Goal: Task Accomplishment & Management: Complete application form

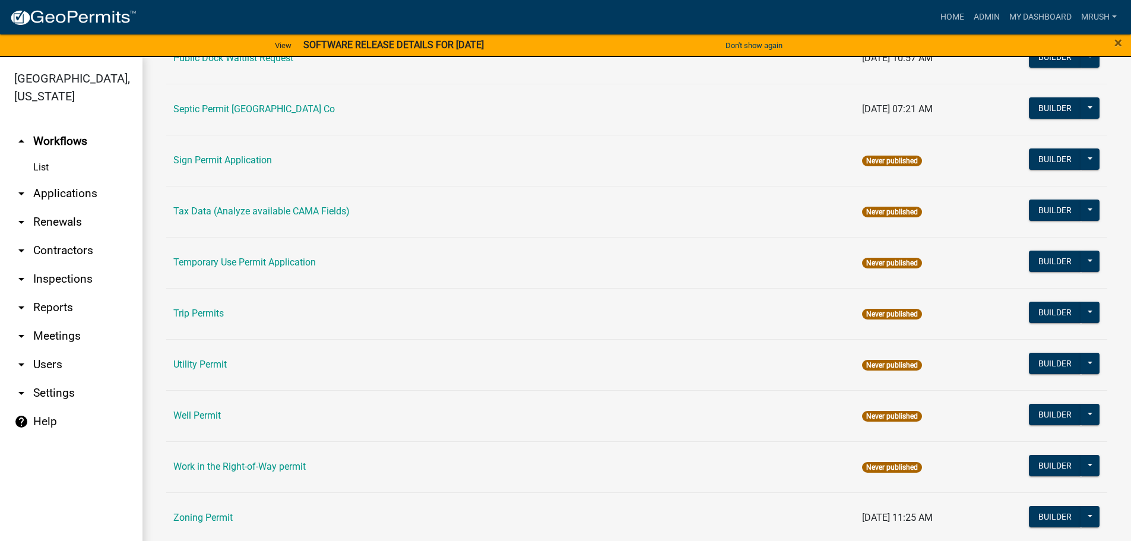
scroll to position [574, 0]
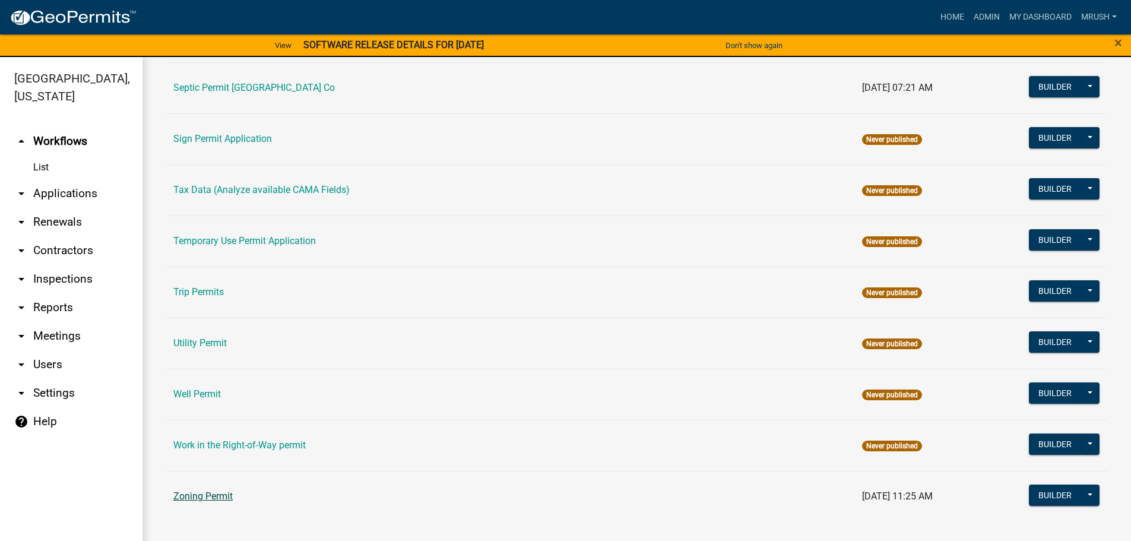
click at [207, 496] on link "Zoning Permit" at bounding box center [202, 495] width 59 height 11
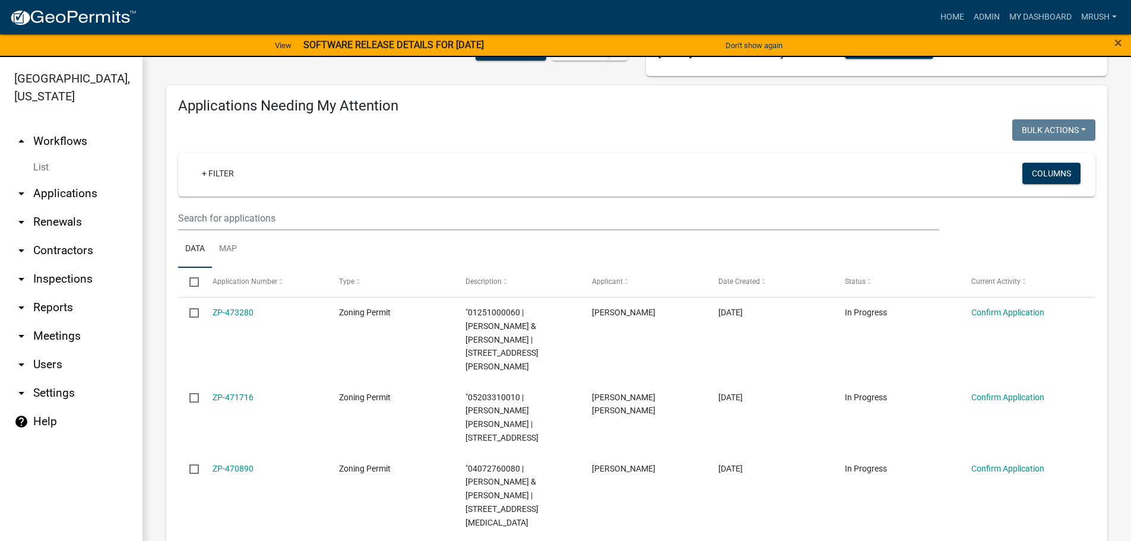
scroll to position [193, 0]
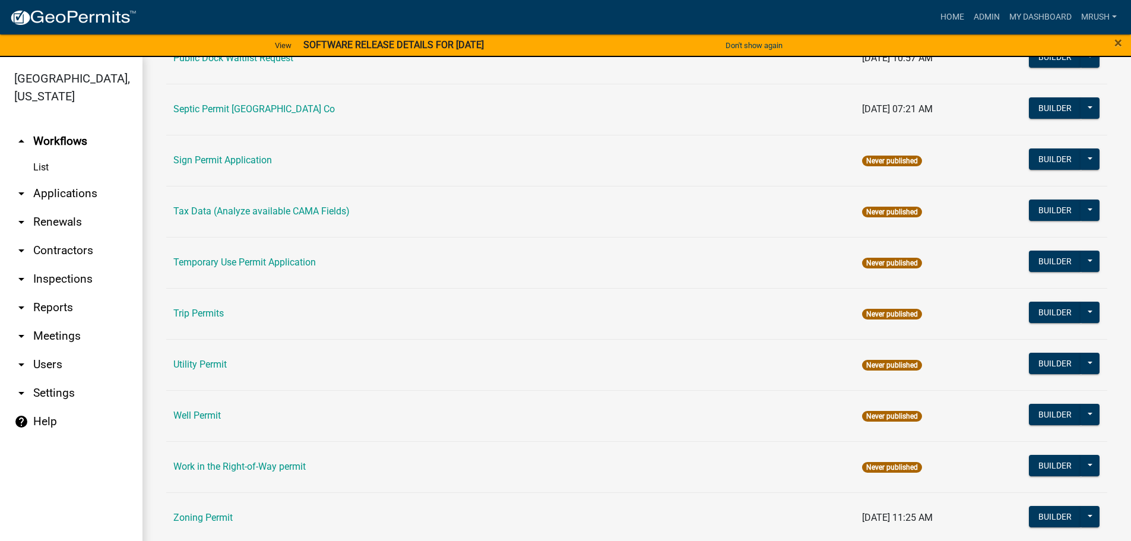
scroll to position [574, 0]
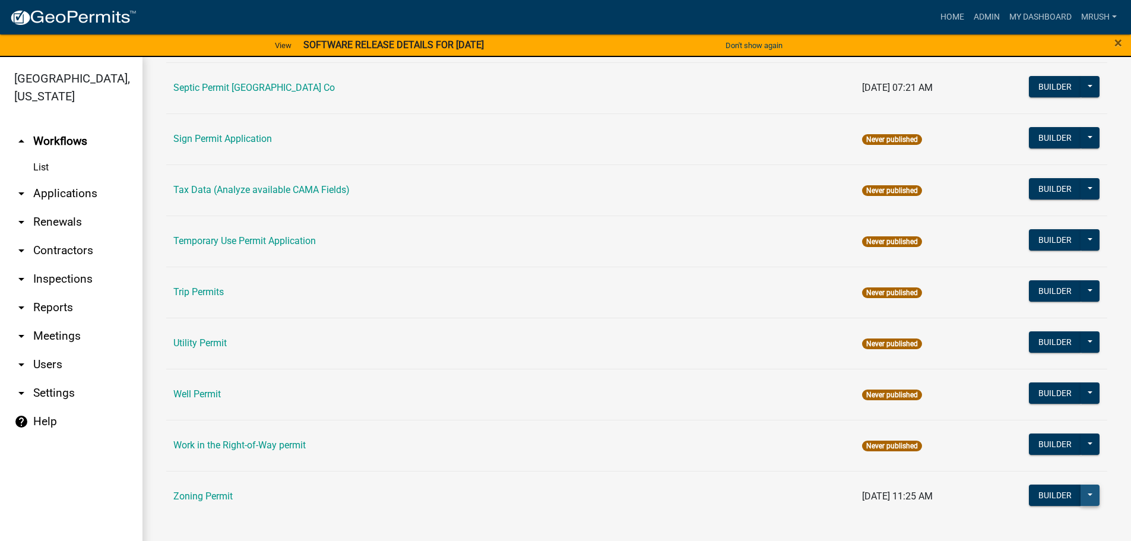
click at [1084, 492] on button at bounding box center [1089, 494] width 19 height 21
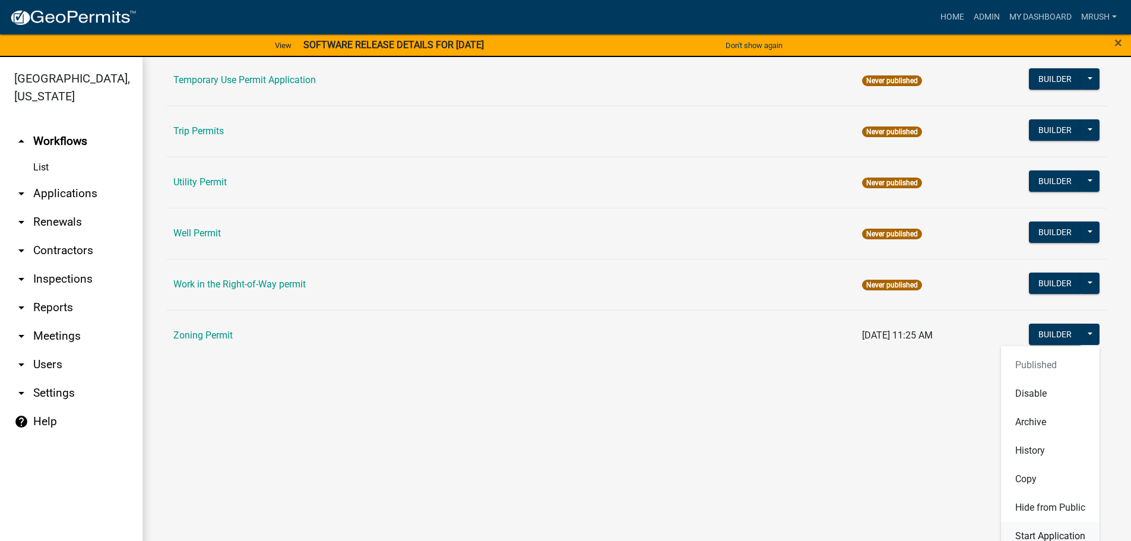
click at [1058, 534] on button "Start Application" at bounding box center [1050, 536] width 99 height 28
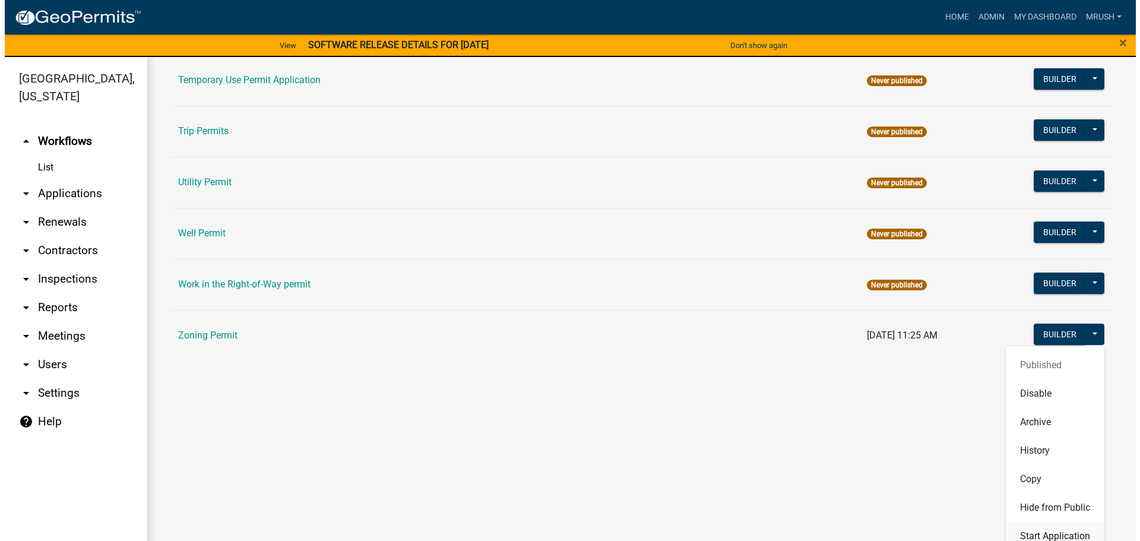
scroll to position [574, 0]
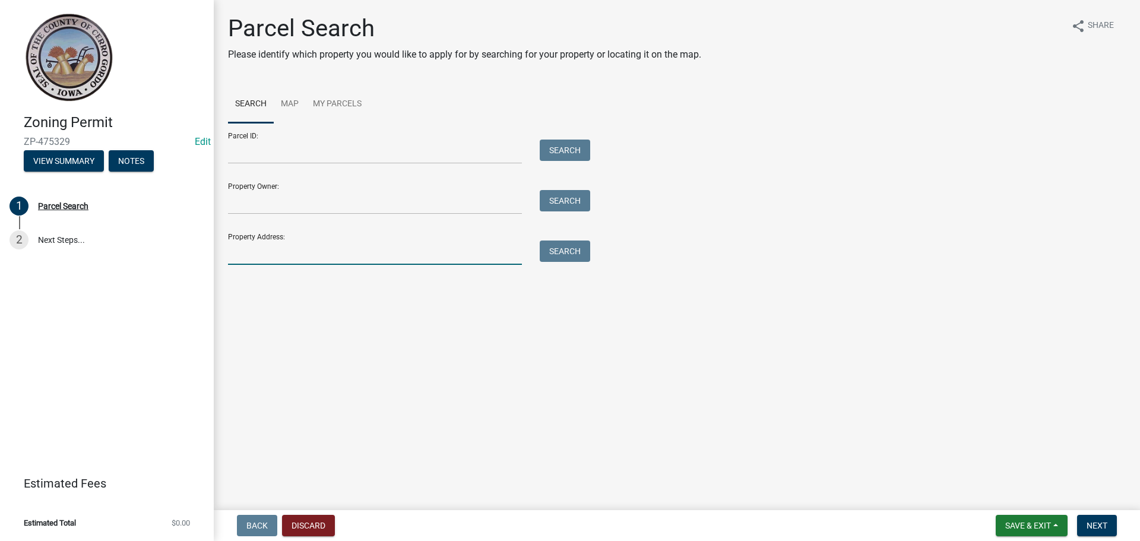
click at [248, 252] on input "Property Address:" at bounding box center [375, 252] width 294 height 24
type input "19222 Thrush Ave"
click at [571, 252] on button "Search" at bounding box center [565, 250] width 50 height 21
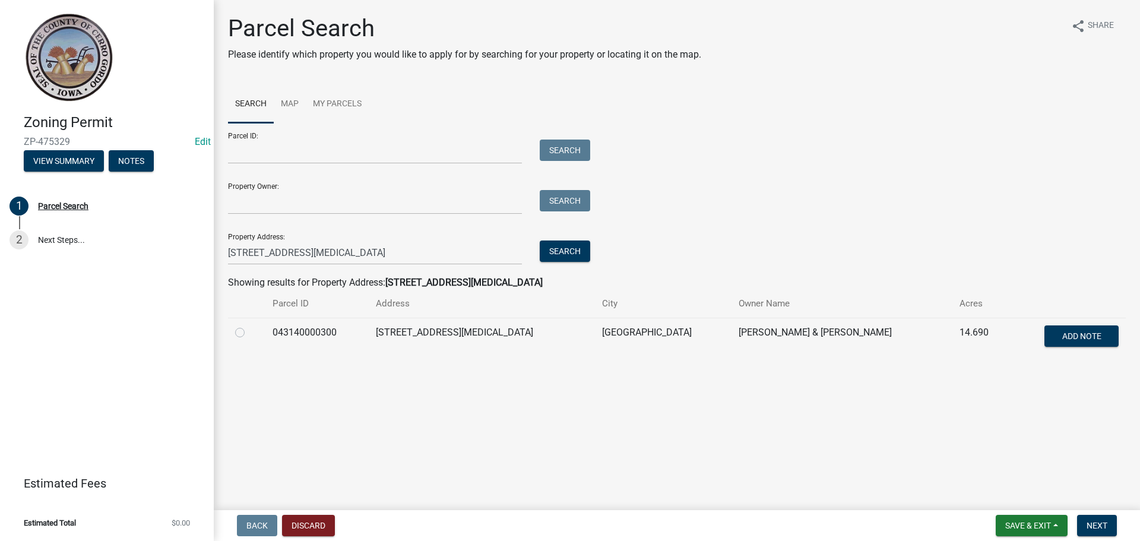
click at [249, 325] on label at bounding box center [249, 325] width 0 height 0
click at [249, 331] on input "radio" at bounding box center [253, 329] width 8 height 8
radio input "true"
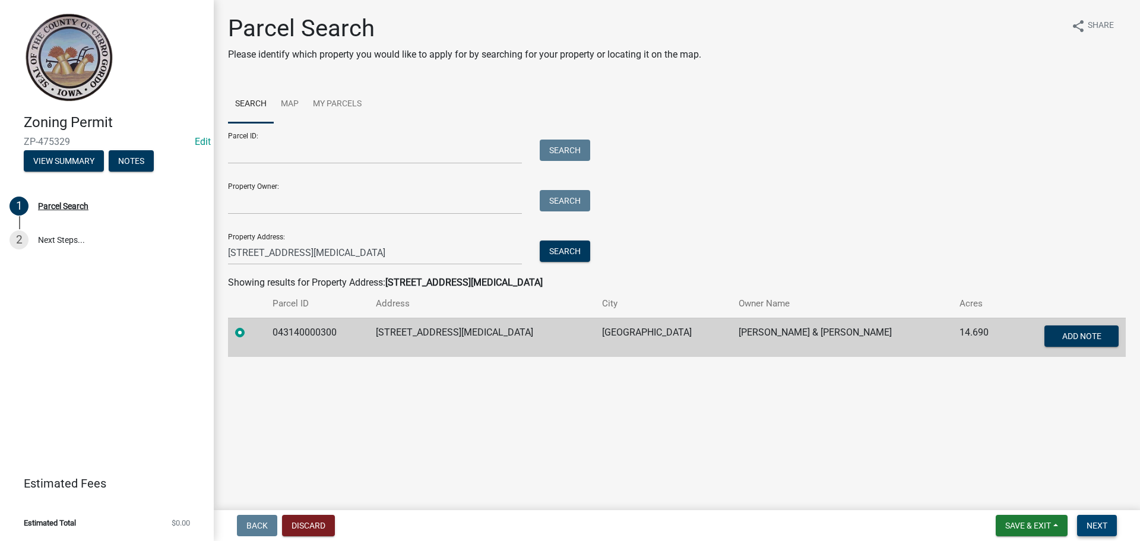
click at [1097, 525] on span "Next" at bounding box center [1096, 525] width 21 height 9
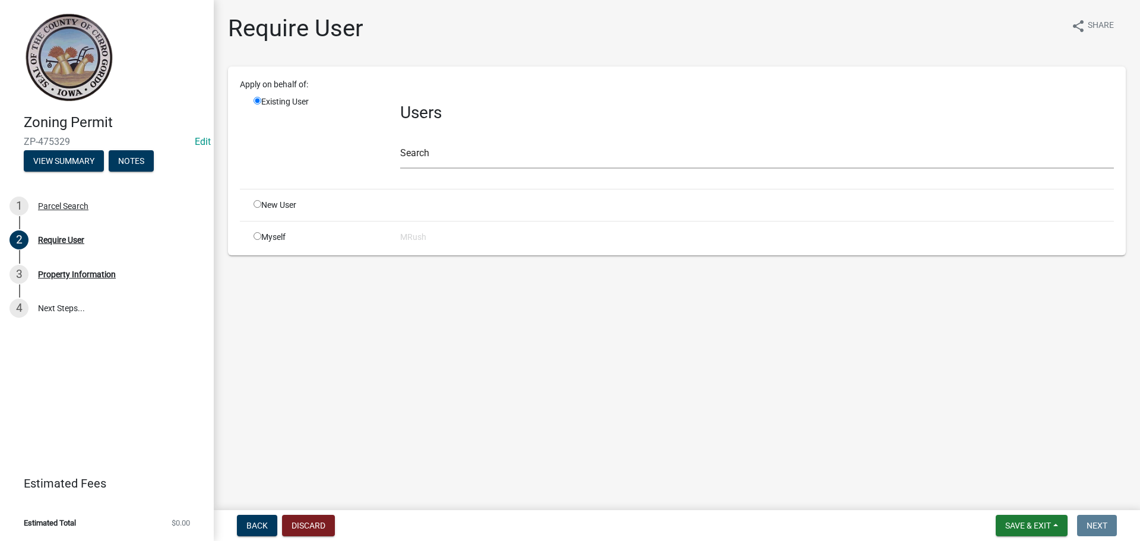
click at [258, 204] on input "radio" at bounding box center [257, 204] width 8 height 8
radio input "true"
radio input "false"
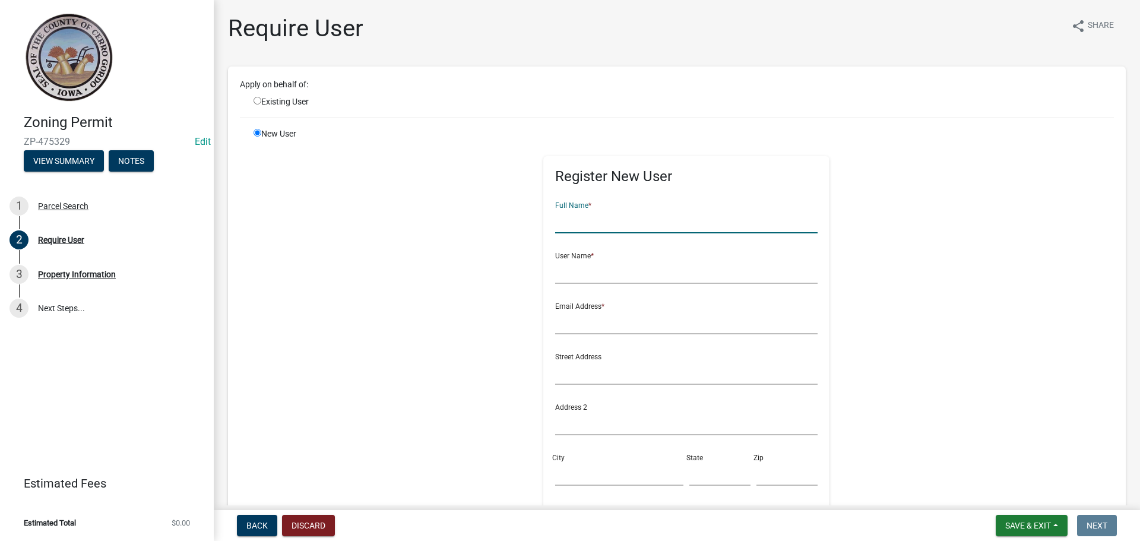
click at [560, 223] on input "text" at bounding box center [686, 221] width 263 height 24
type input "Tim Jantsch"
drag, startPoint x: 556, startPoint y: 272, endPoint x: 551, endPoint y: 277, distance: 6.3
click at [556, 274] on input "text" at bounding box center [686, 271] width 263 height 24
type input "T Jantsch"
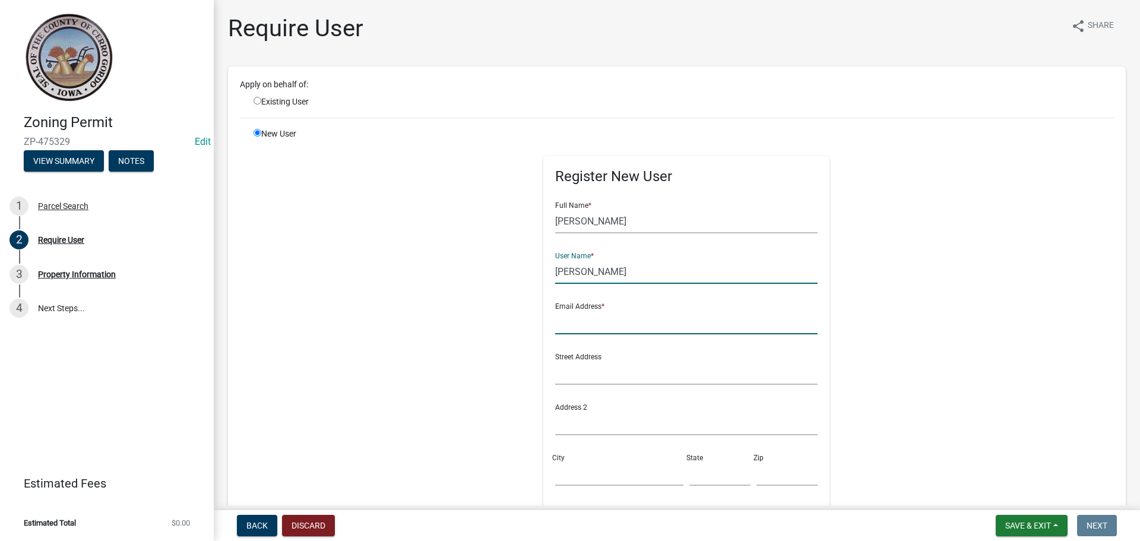
click at [559, 320] on input "text" at bounding box center [686, 322] width 263 height 24
type input "tcjantsch@gmail.com"
click at [575, 376] on input "text" at bounding box center [686, 372] width 263 height 24
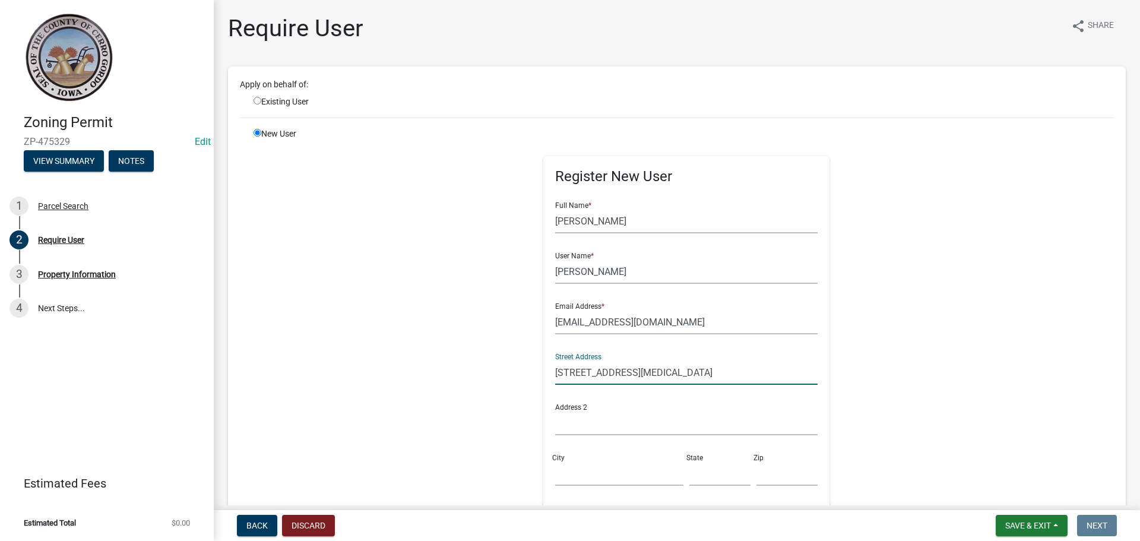
type input "19222 Thrush Ave"
click at [567, 468] on input "City" at bounding box center [619, 473] width 128 height 24
type input "Mason City"
type input "IA"
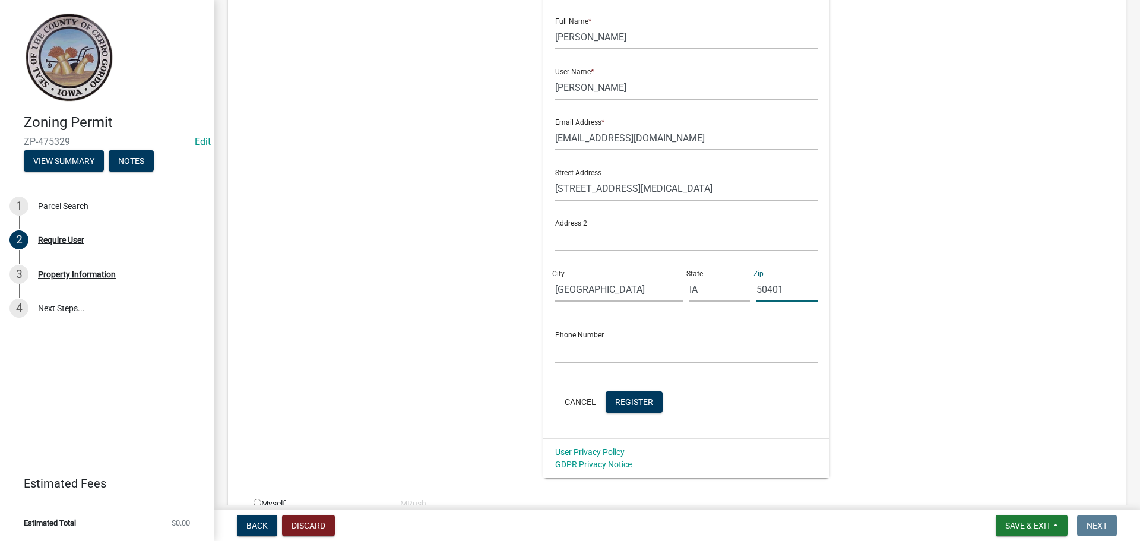
scroll to position [247, 0]
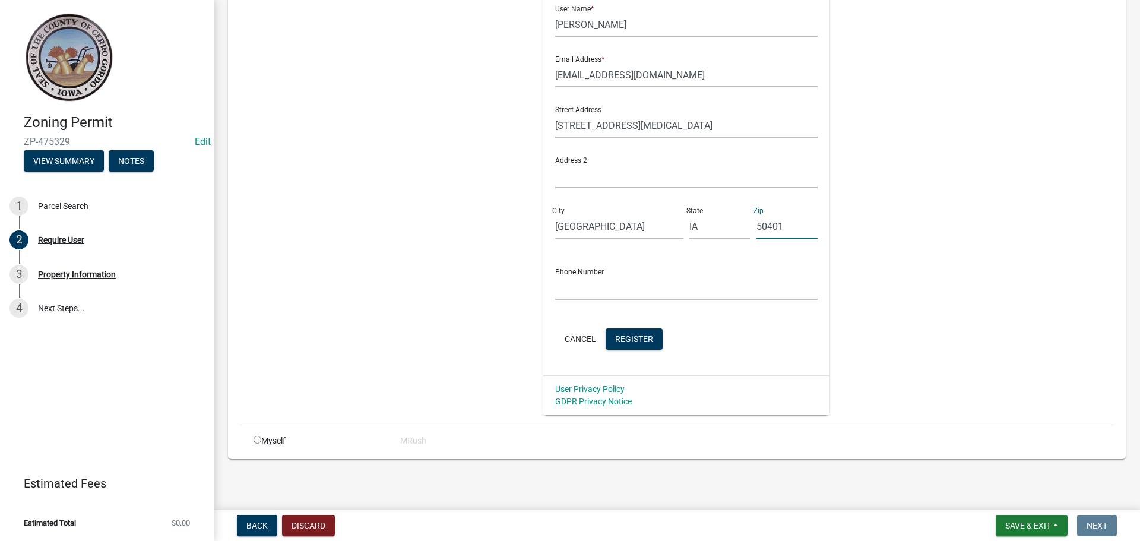
type input "50401"
click at [634, 284] on input "text" at bounding box center [686, 287] width 263 height 24
type input "224-221-7660"
click at [619, 337] on span "Register" at bounding box center [634, 338] width 38 height 9
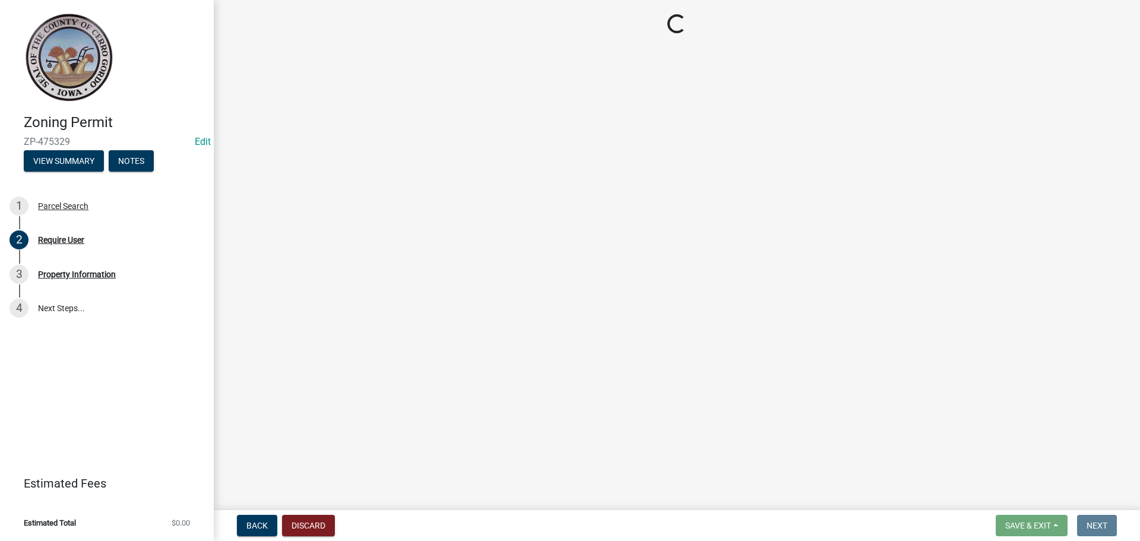
scroll to position [0, 0]
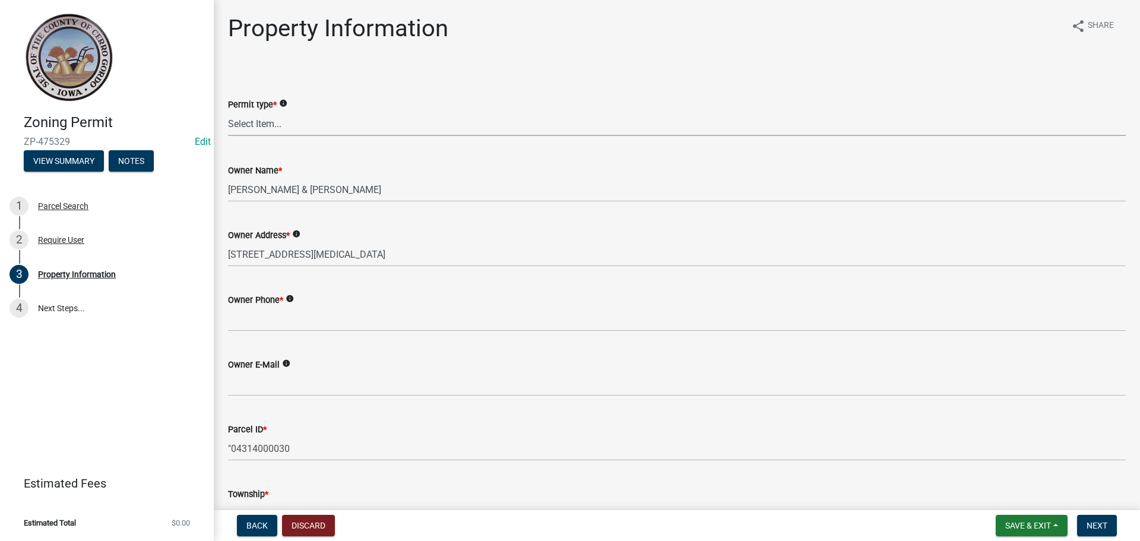
click at [249, 120] on select "Select Item... New Request Permit Renewal" at bounding box center [676, 124] width 897 height 24
click at [228, 112] on select "Select Item... New Request Permit Renewal" at bounding box center [676, 124] width 897 height 24
select select "7a5a2478-5b3b-459e-a372-388ca56f6284"
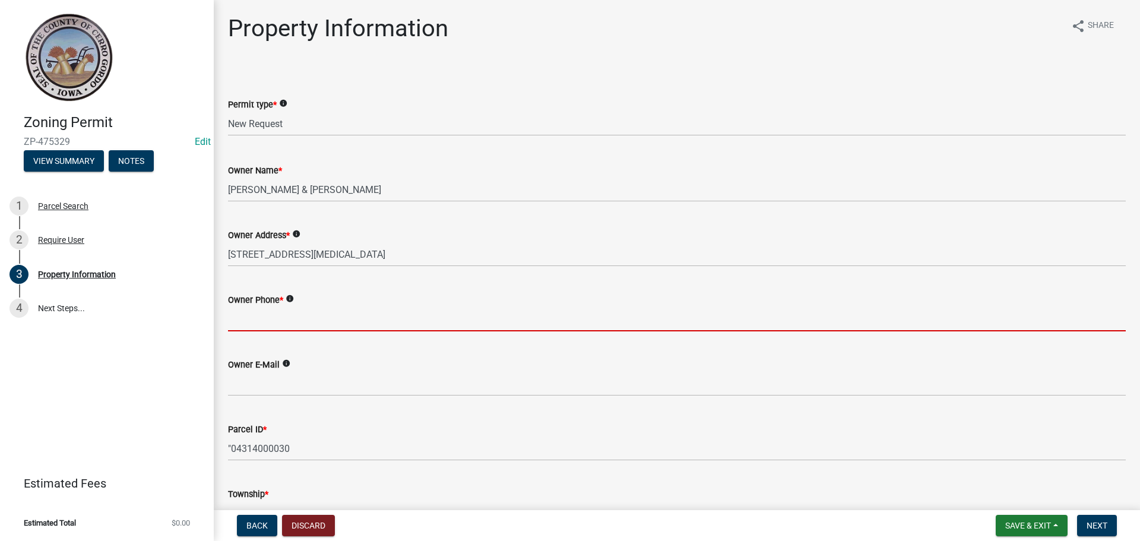
click at [238, 321] on input "Owner Phone *" at bounding box center [676, 319] width 897 height 24
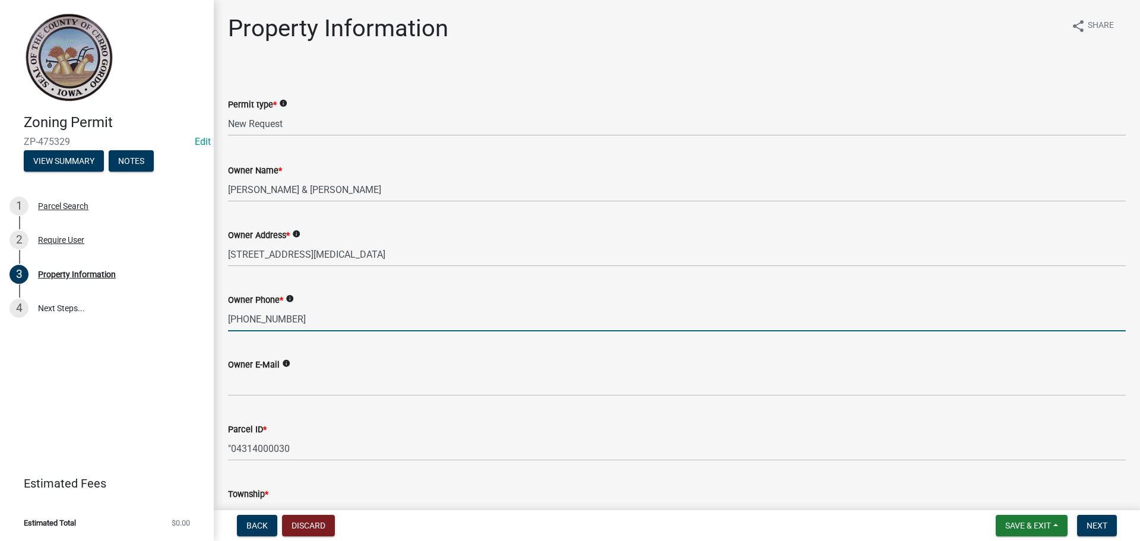
type input "224-221-7660"
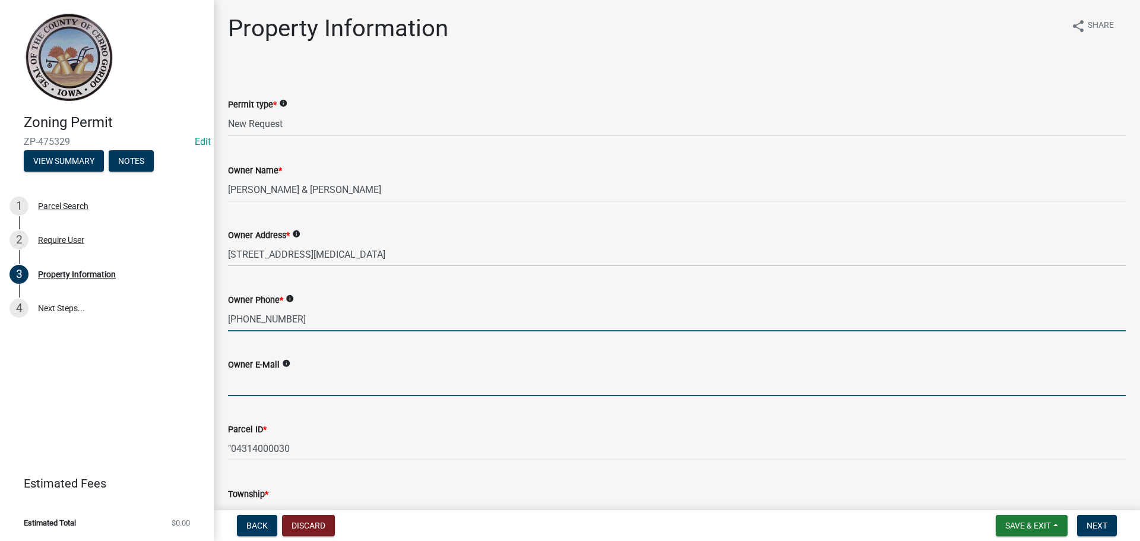
click at [255, 379] on input "Owner E-Mail" at bounding box center [676, 384] width 897 height 24
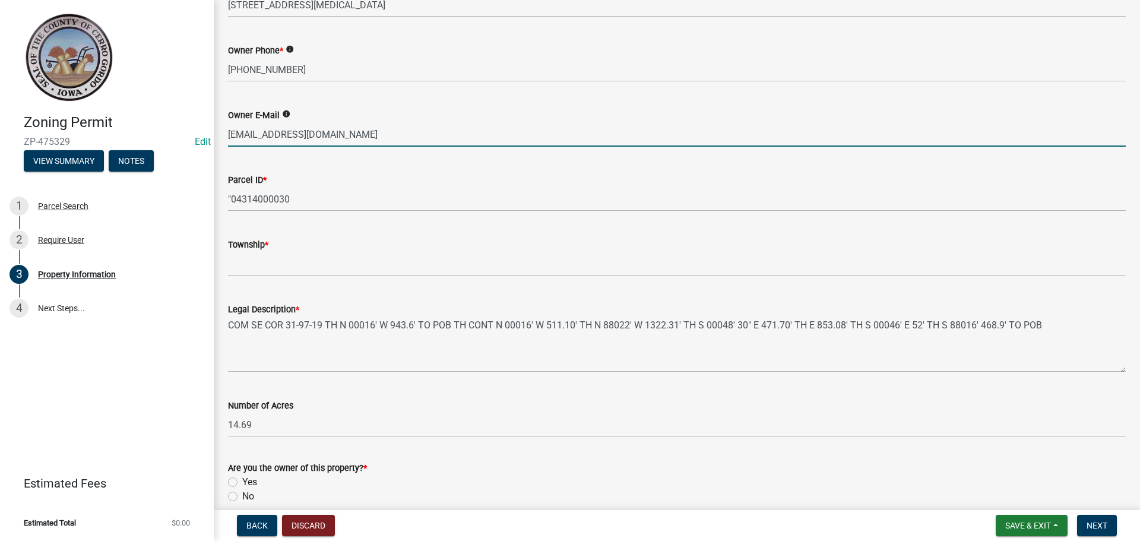
scroll to position [269, 0]
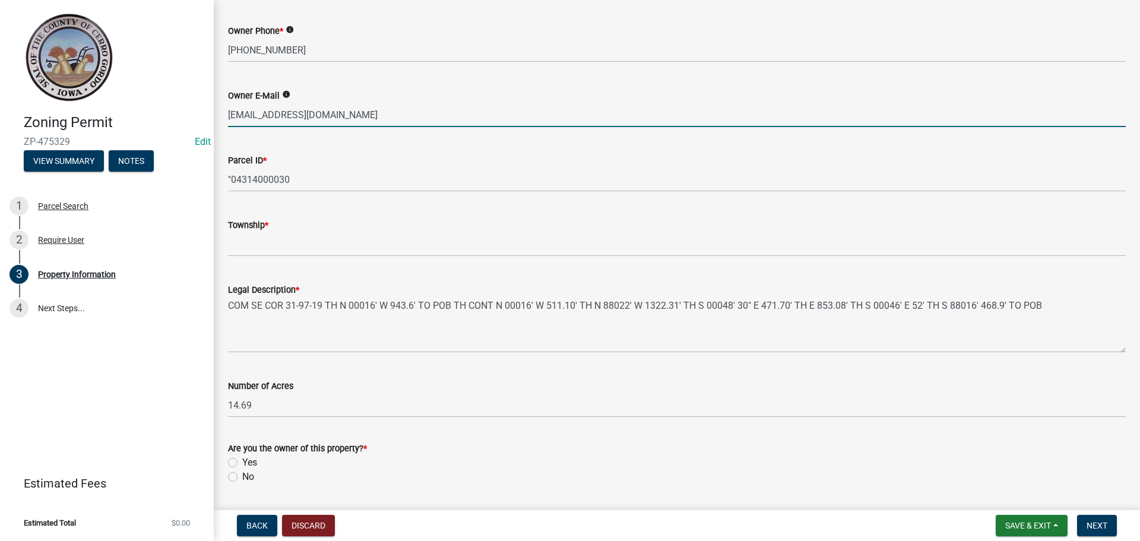
type input "tcjantsch@gmail.com"
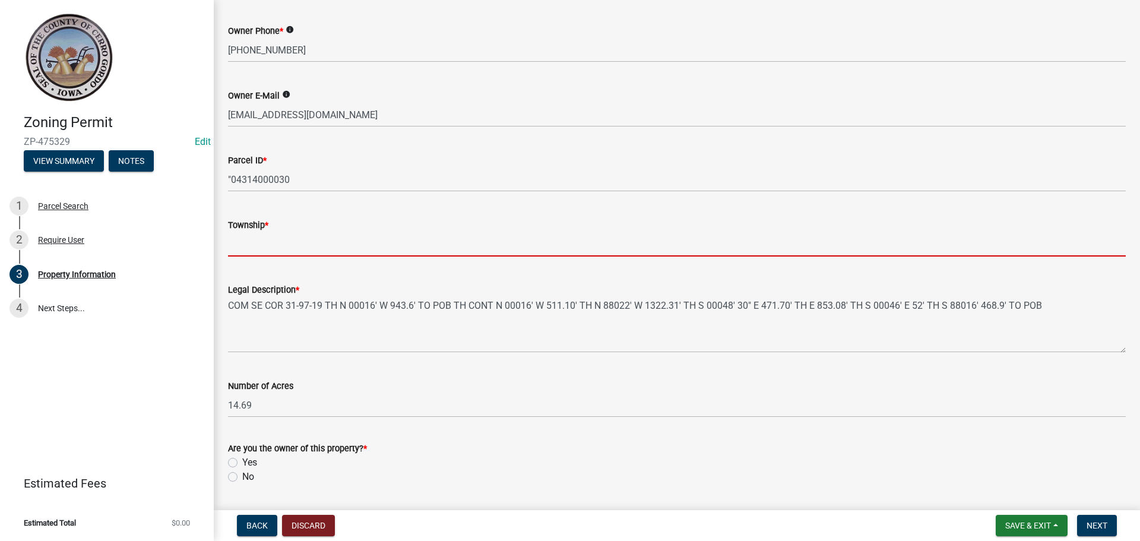
click at [305, 246] on input "Township *" at bounding box center [676, 244] width 897 height 24
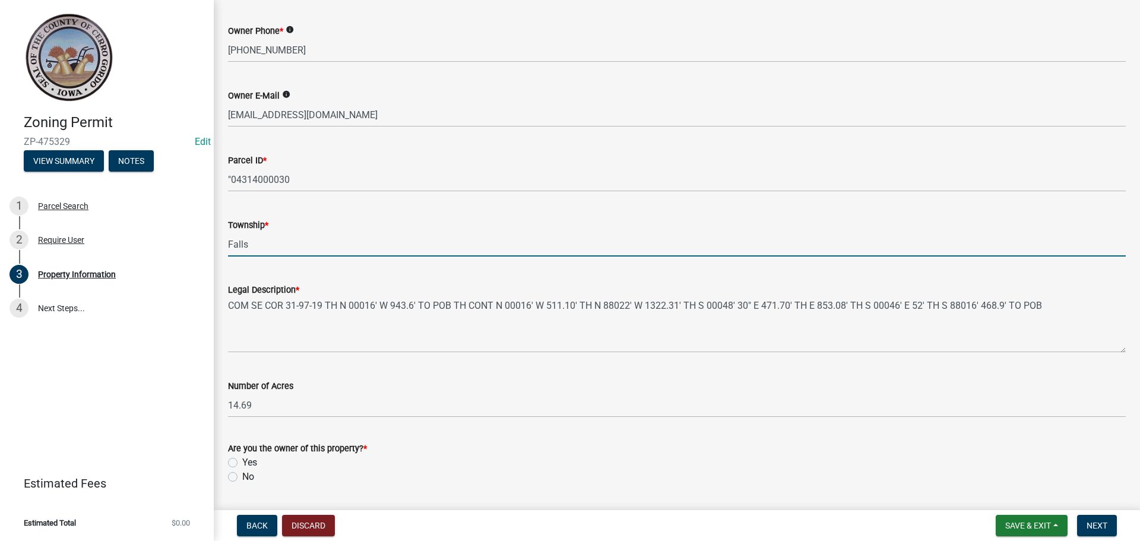
scroll to position [372, 0]
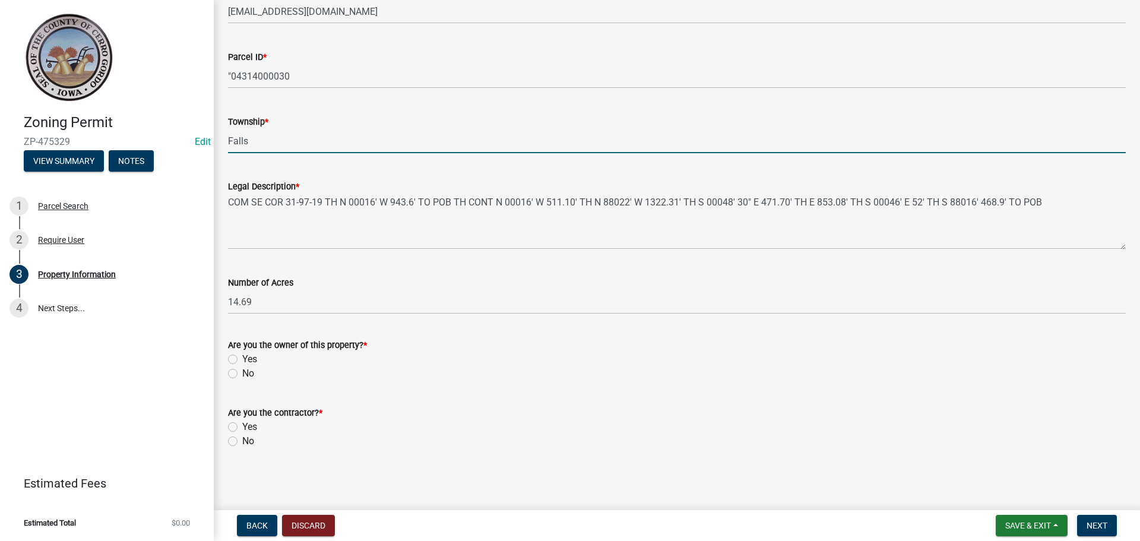
type input "Falls"
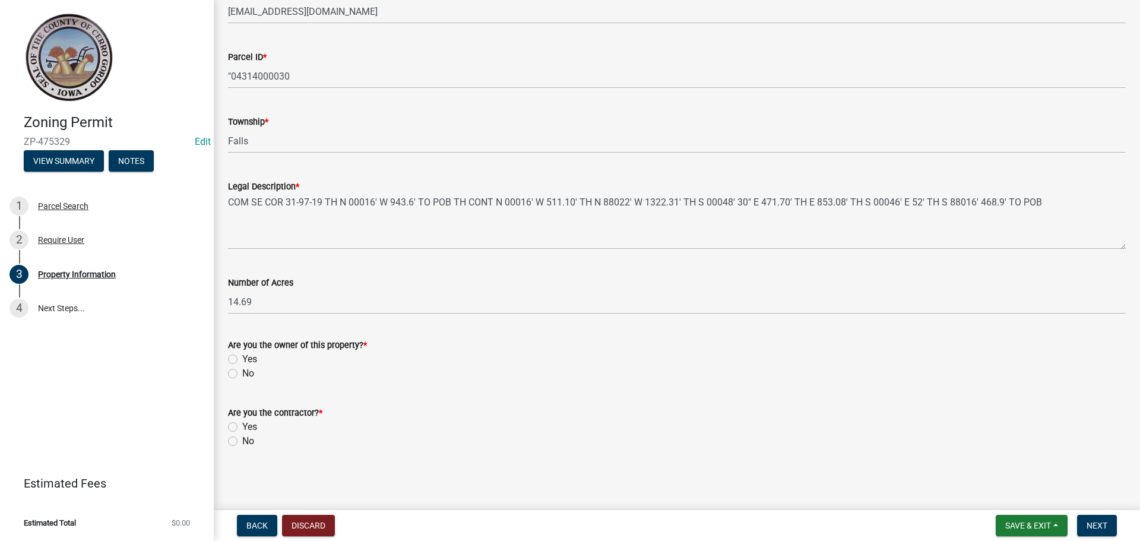
click at [242, 356] on label "Yes" at bounding box center [249, 359] width 15 height 14
click at [242, 356] on input "Yes" at bounding box center [246, 356] width 8 height 8
radio input "true"
click at [242, 443] on label "No" at bounding box center [248, 441] width 12 height 14
click at [242, 442] on input "No" at bounding box center [246, 438] width 8 height 8
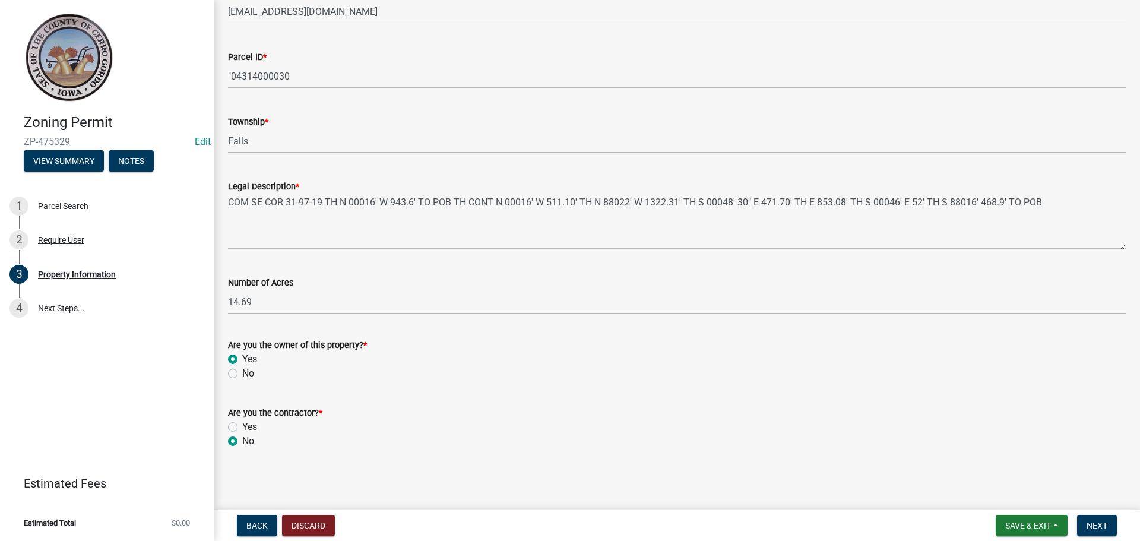
radio input "true"
click at [1096, 524] on span "Next" at bounding box center [1096, 525] width 21 height 9
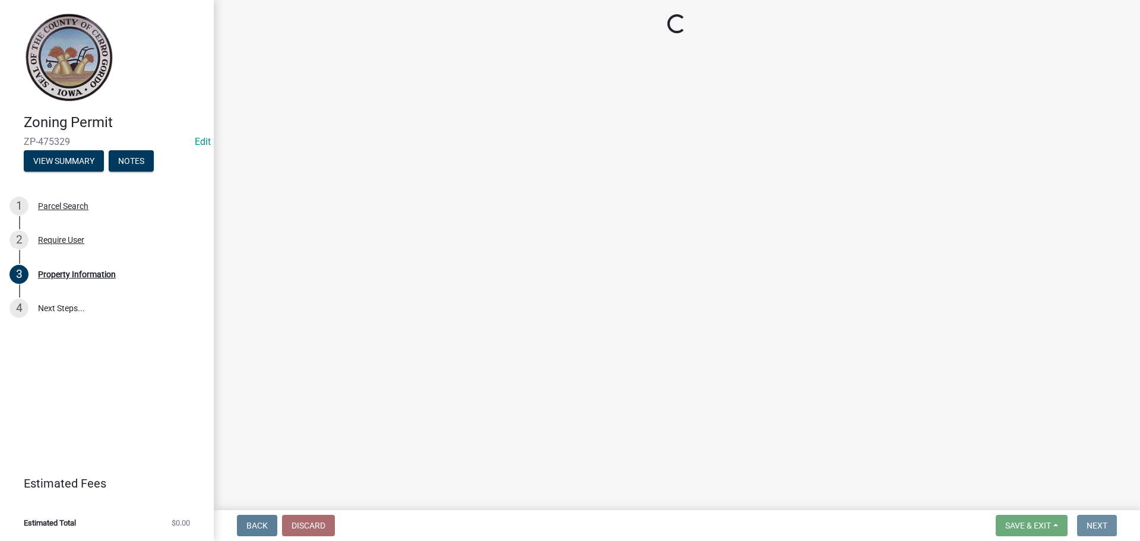
scroll to position [0, 0]
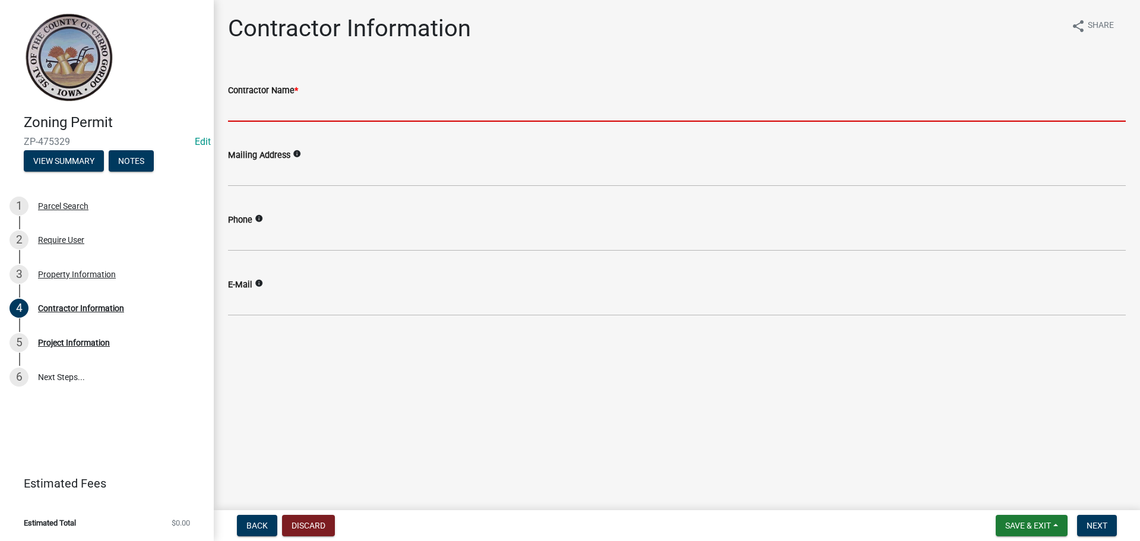
click at [252, 107] on input "Contractor Name *" at bounding box center [676, 109] width 897 height 24
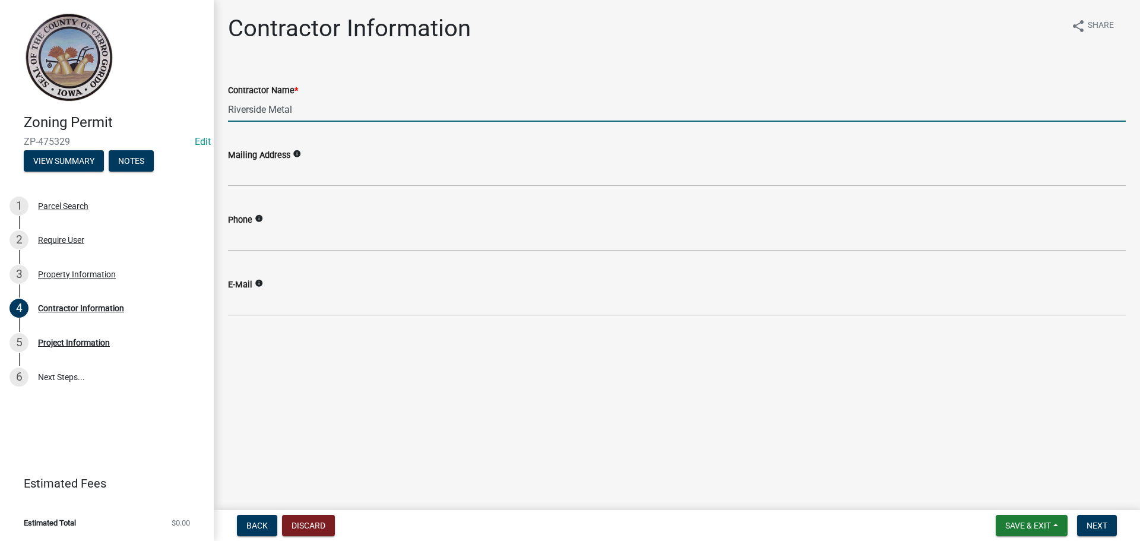
type input "Riverside Metal"
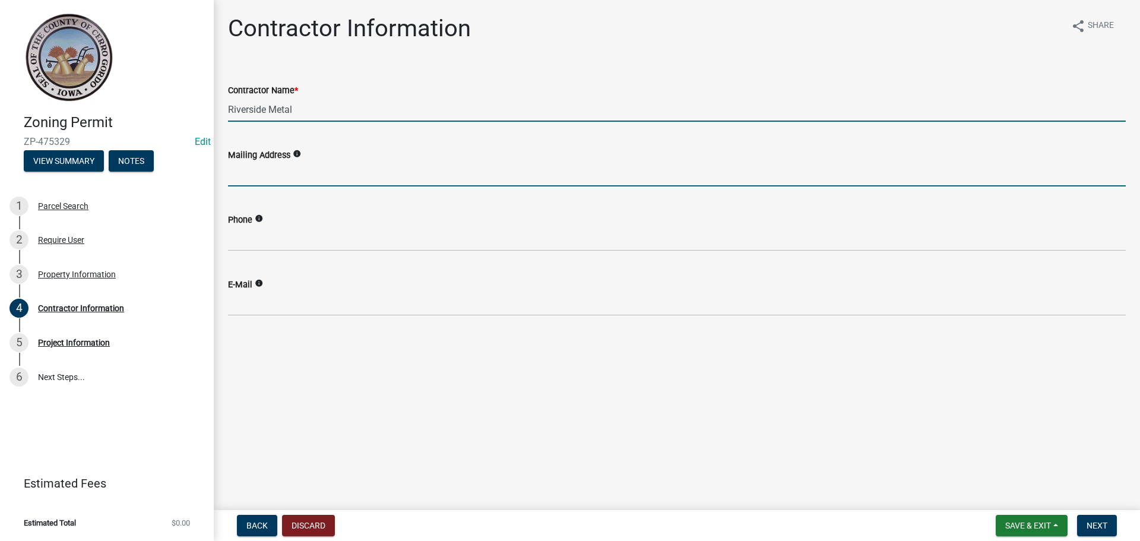
click at [246, 174] on input "Mailing Address" at bounding box center [676, 174] width 897 height 24
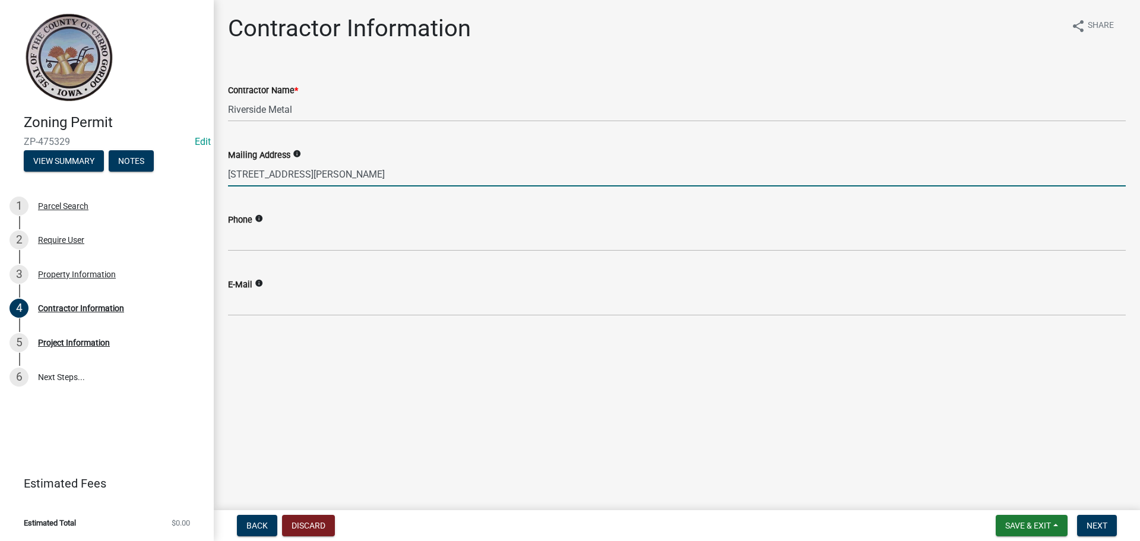
type input "2692 115th St, Floyd IA"
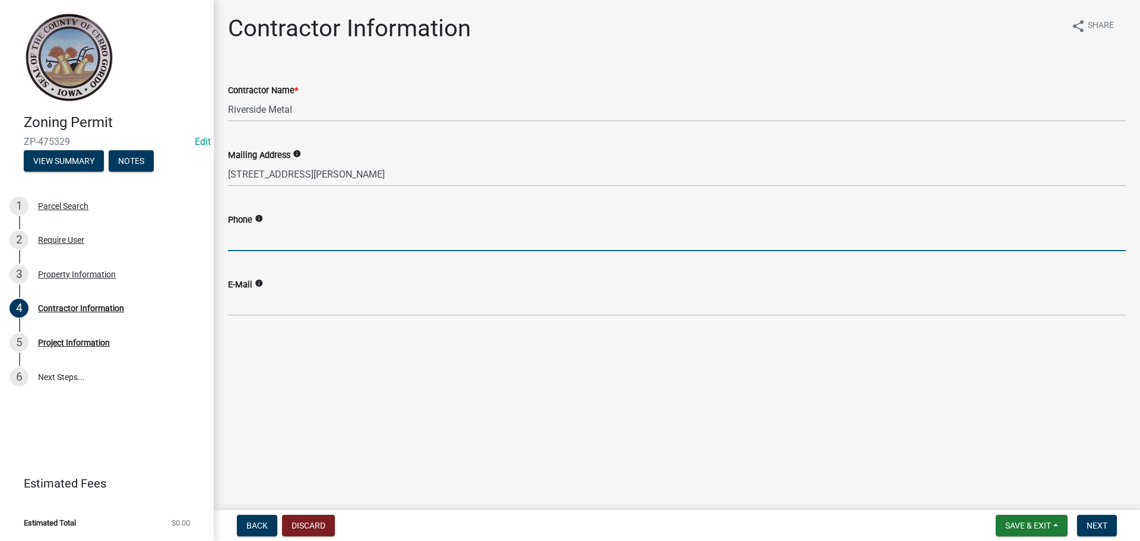
click at [229, 243] on input "Phone" at bounding box center [676, 239] width 897 height 24
type input "641-398-2473"
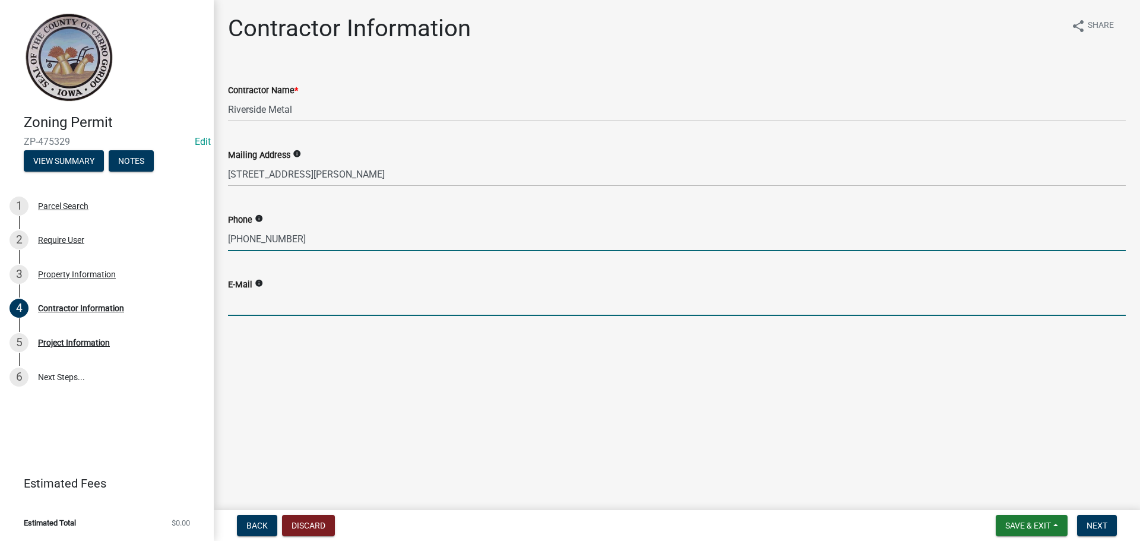
click at [241, 300] on input "E-Mail" at bounding box center [676, 303] width 897 height 24
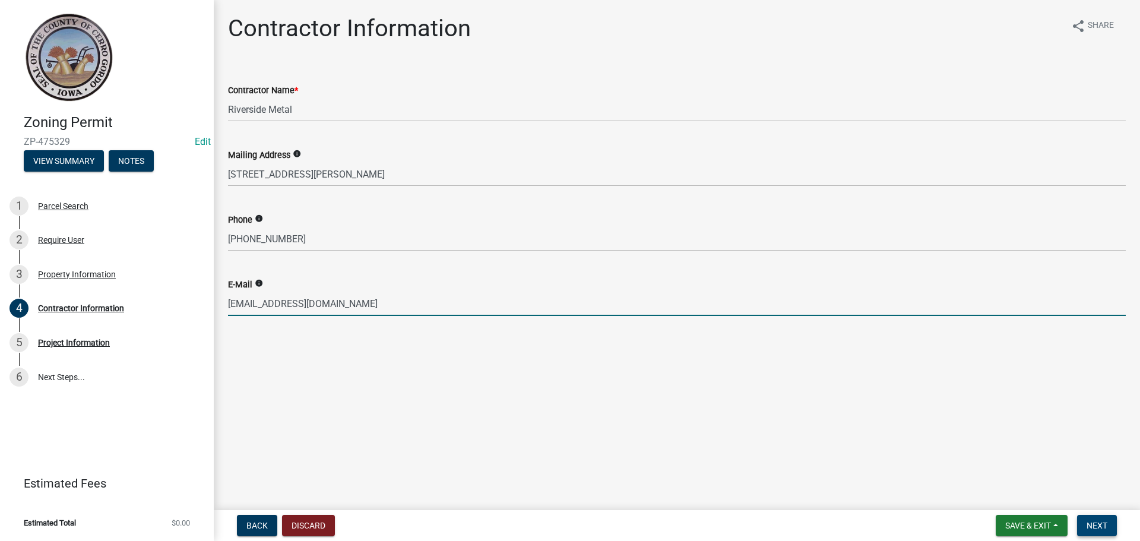
type input "riverside@norcell.us"
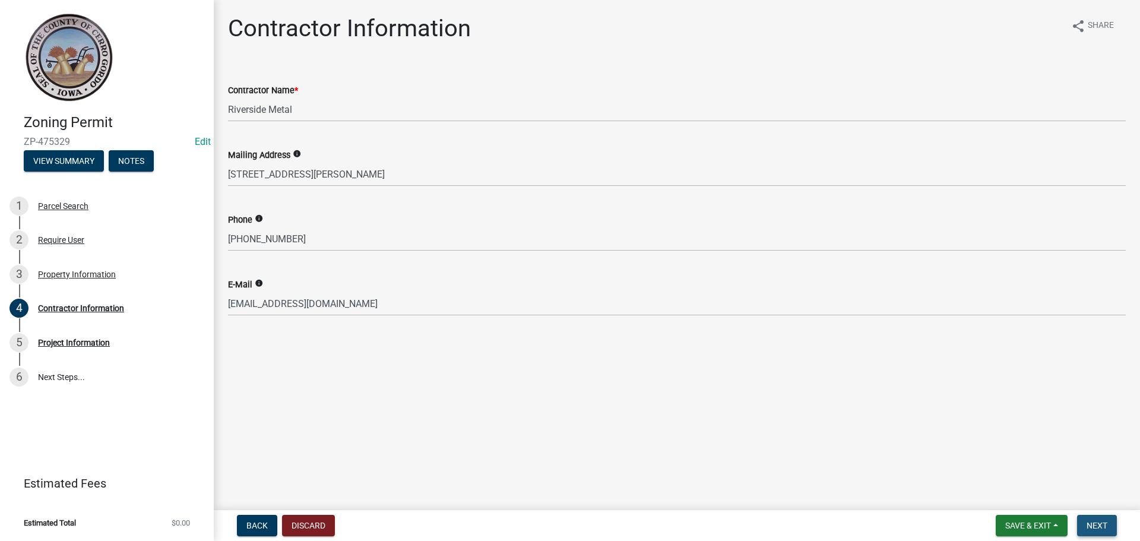
click at [1097, 525] on span "Next" at bounding box center [1096, 525] width 21 height 9
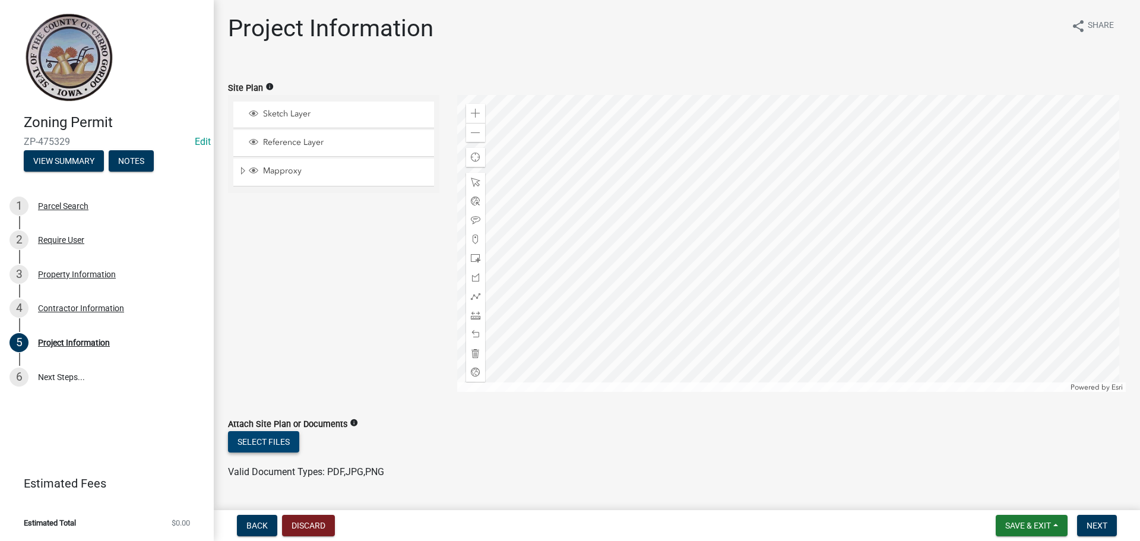
click at [268, 439] on button "Select files" at bounding box center [263, 441] width 71 height 21
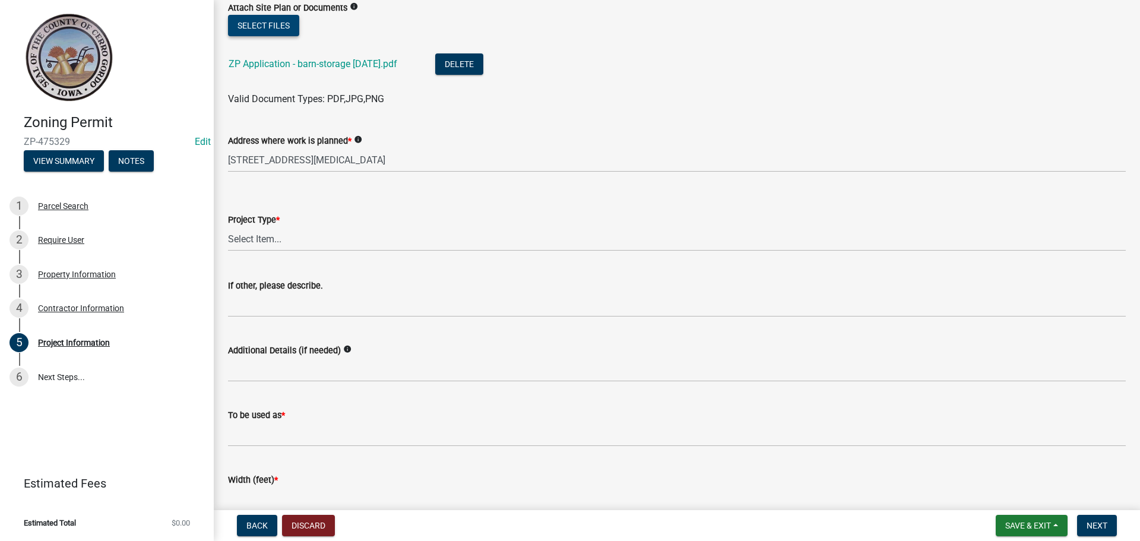
scroll to position [451, 0]
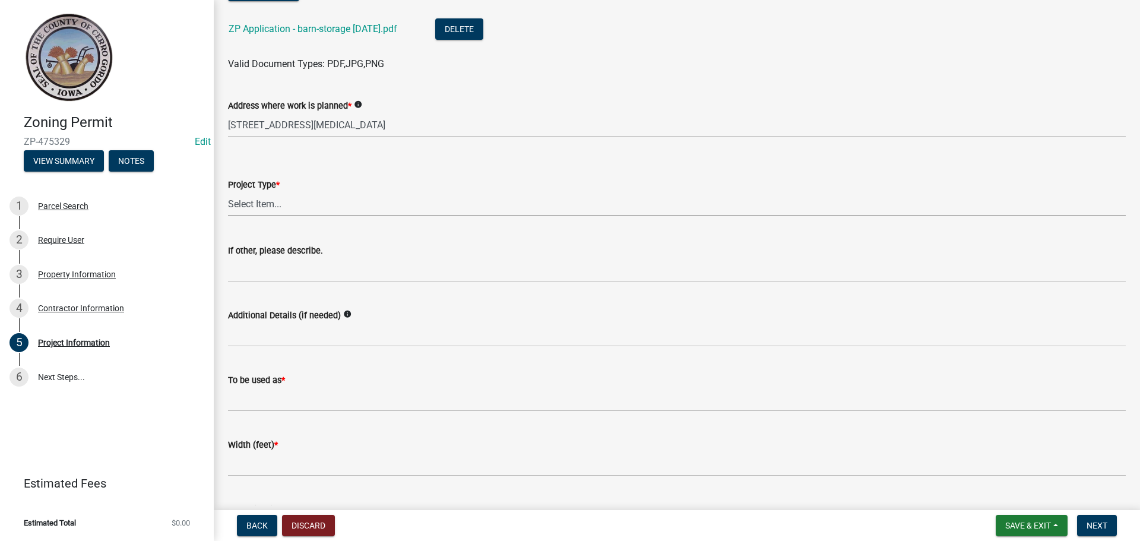
click at [269, 201] on select "Select Item... Dwelling Dwelling addition Accessory building Accessory building…" at bounding box center [676, 204] width 897 height 24
click at [228, 192] on select "Select Item... Dwelling Dwelling addition Accessory building Accessory building…" at bounding box center [676, 204] width 897 height 24
select select "2682cc93-ca72-4765-a4be-139389e0668b"
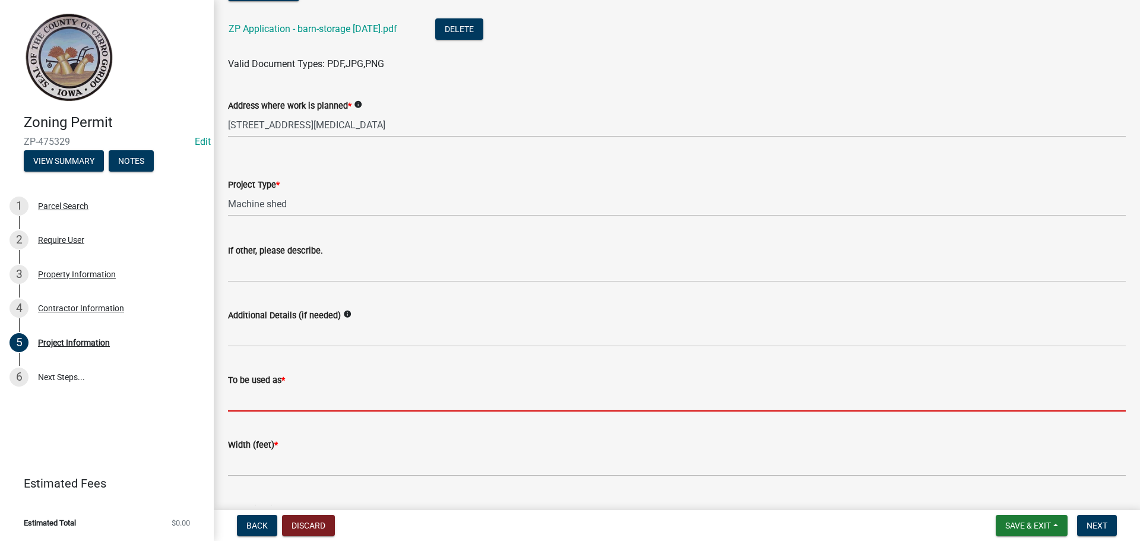
click at [237, 395] on input "To be used as *" at bounding box center [676, 399] width 897 height 24
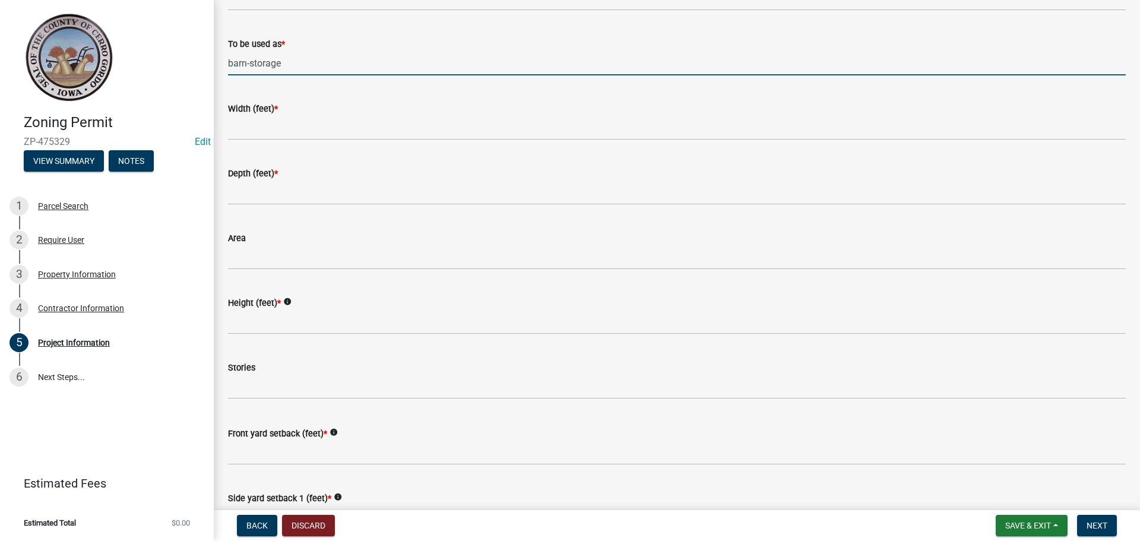
scroll to position [843, 0]
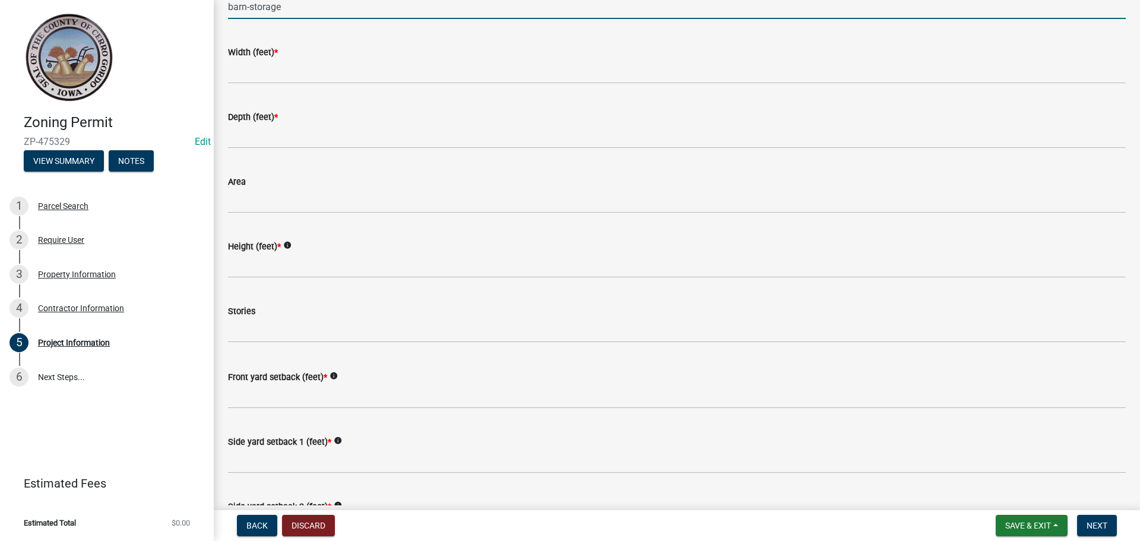
type input "barn-storage"
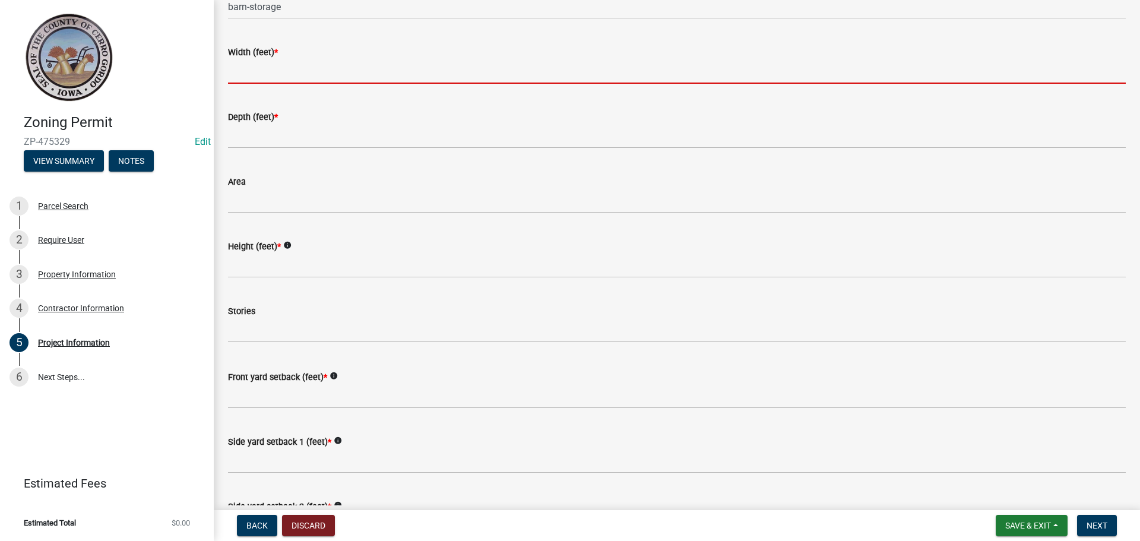
click at [263, 68] on input "Width (feet) *" at bounding box center [676, 71] width 897 height 24
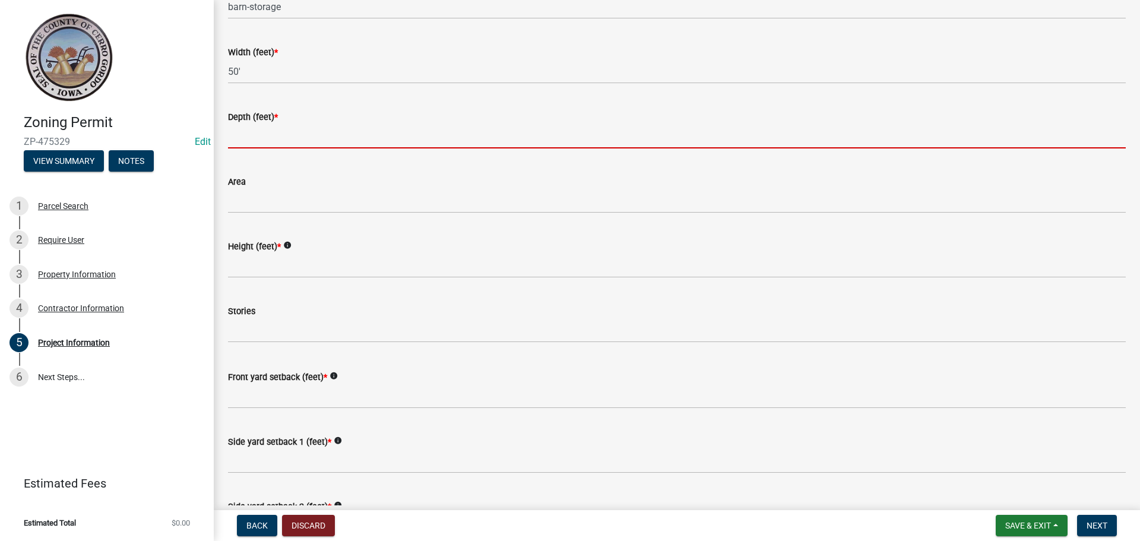
click at [248, 135] on input "Depth (feet) *" at bounding box center [676, 136] width 897 height 24
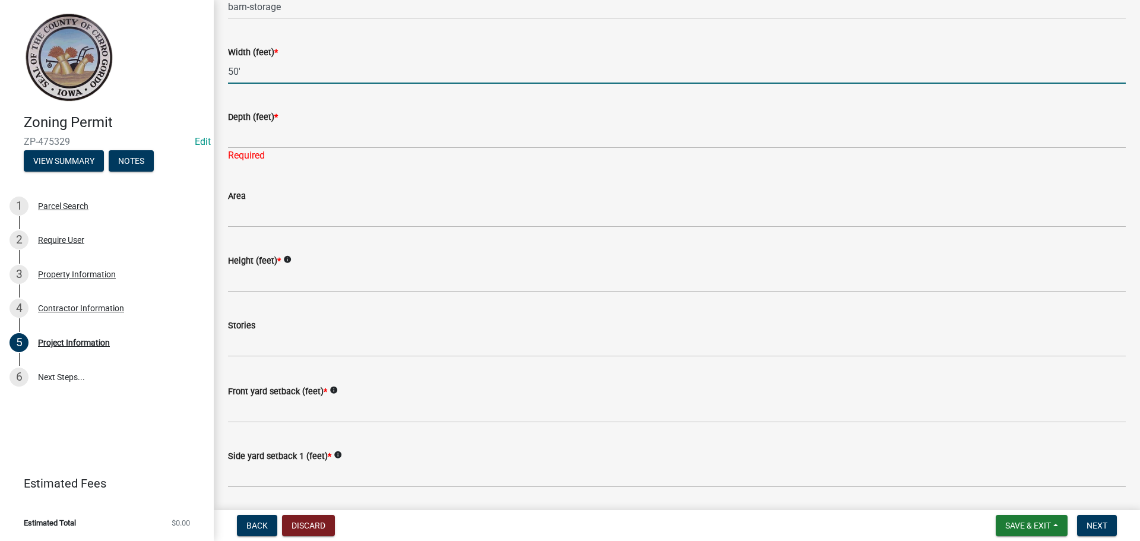
click at [237, 71] on input "50'" at bounding box center [676, 71] width 897 height 24
type input "30''"
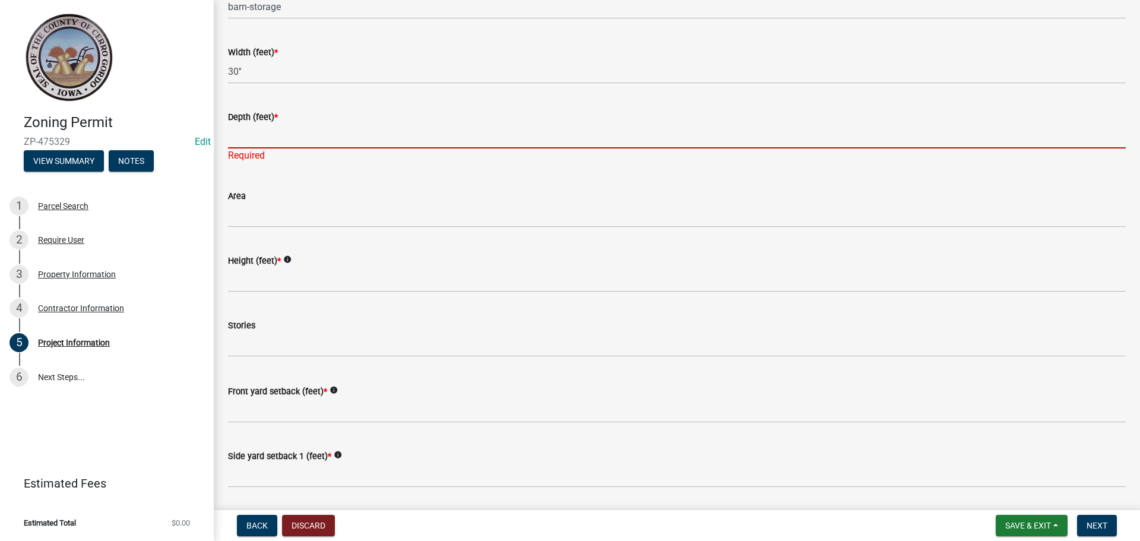
click at [234, 136] on input "Depth (feet) *" at bounding box center [676, 136] width 897 height 24
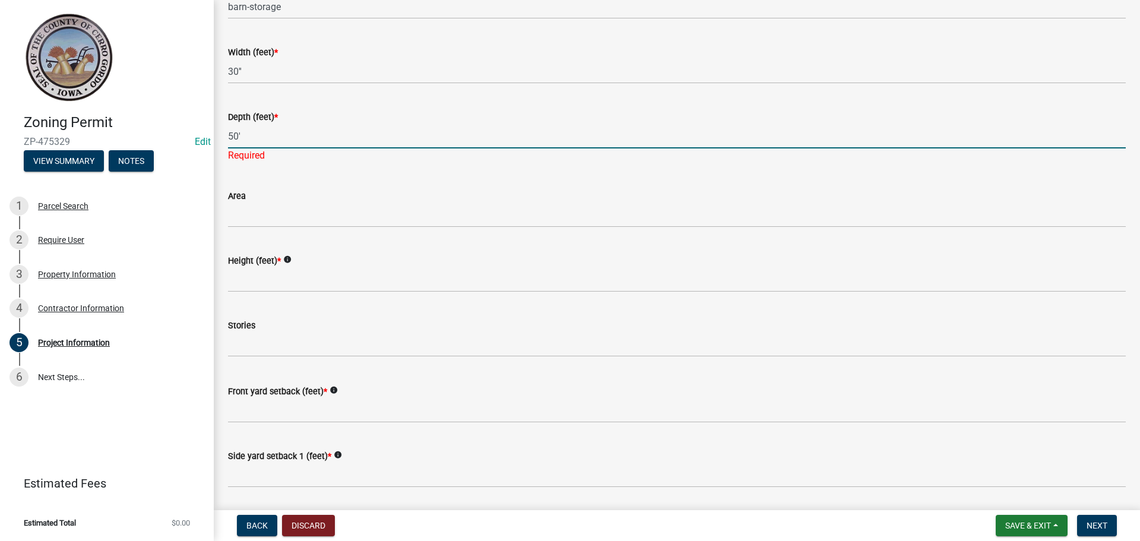
type input "50'"
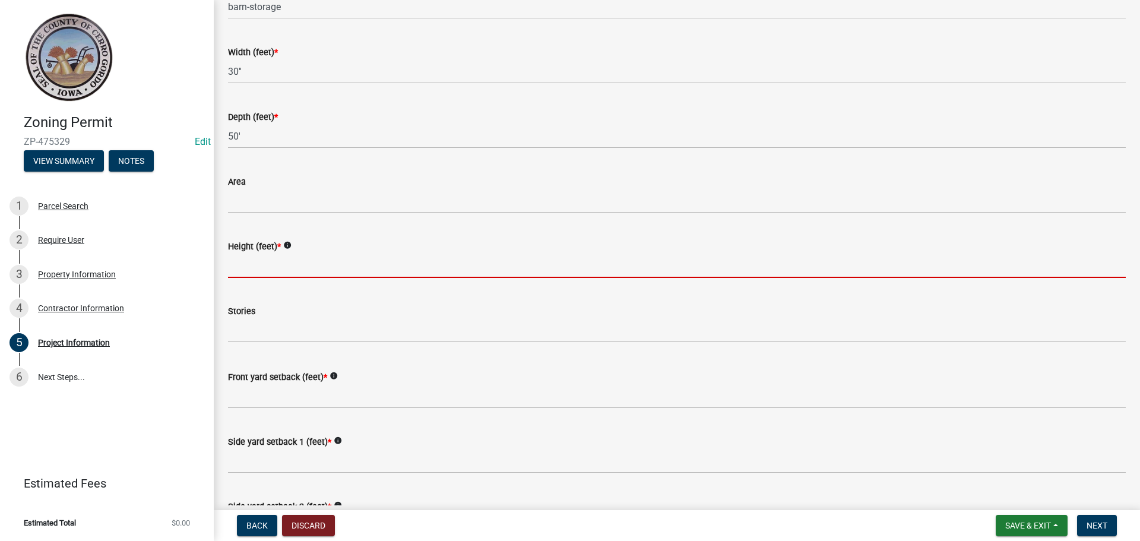
click at [242, 283] on wm-data-entity-input "Height (feet) * info" at bounding box center [676, 255] width 897 height 65
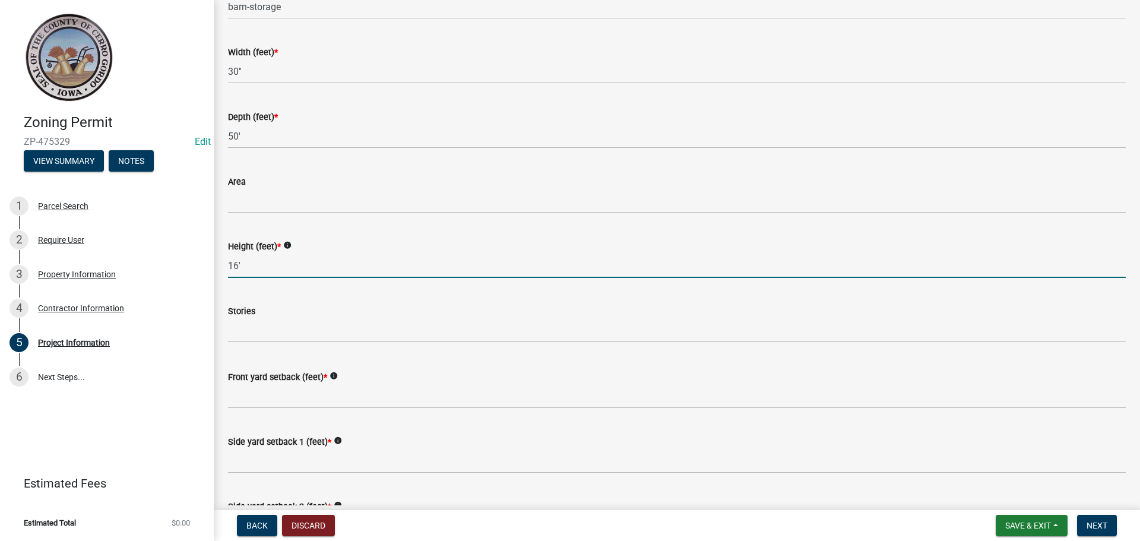
type input "16'"
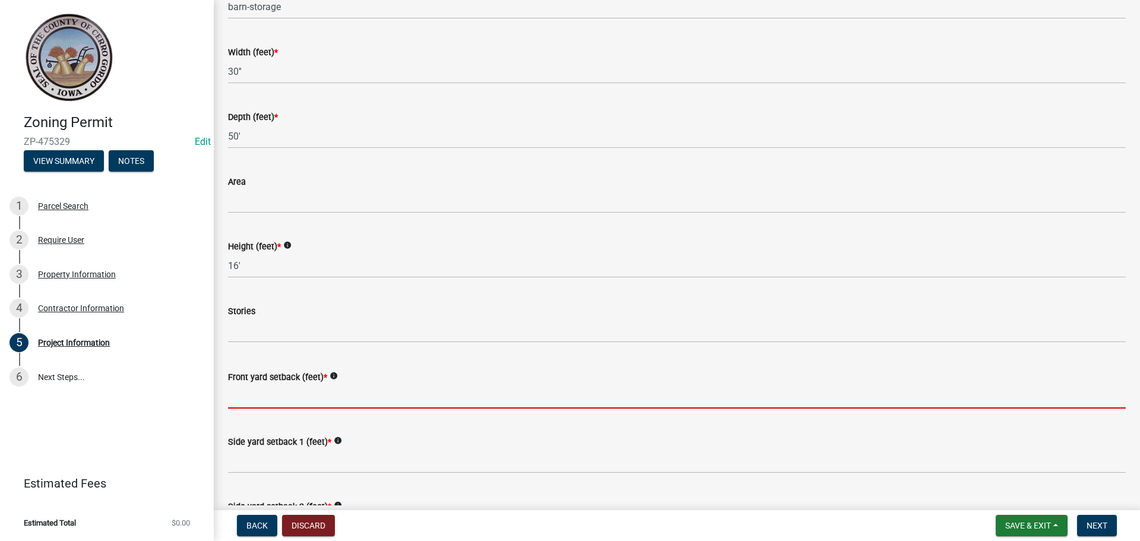
click at [240, 391] on input "Front yard setback (feet) *" at bounding box center [676, 396] width 897 height 24
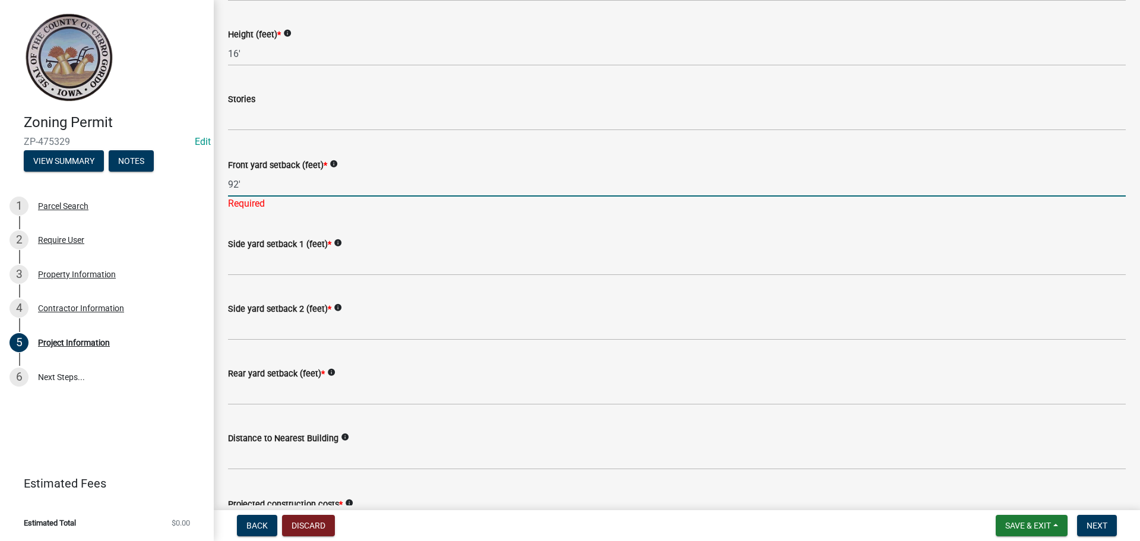
scroll to position [1073, 0]
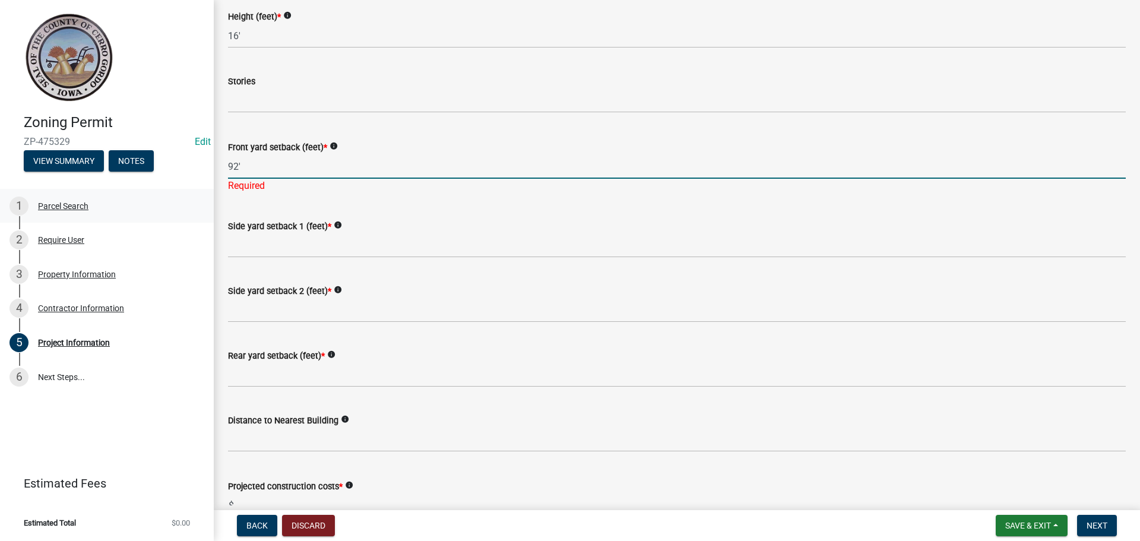
type input "92'"
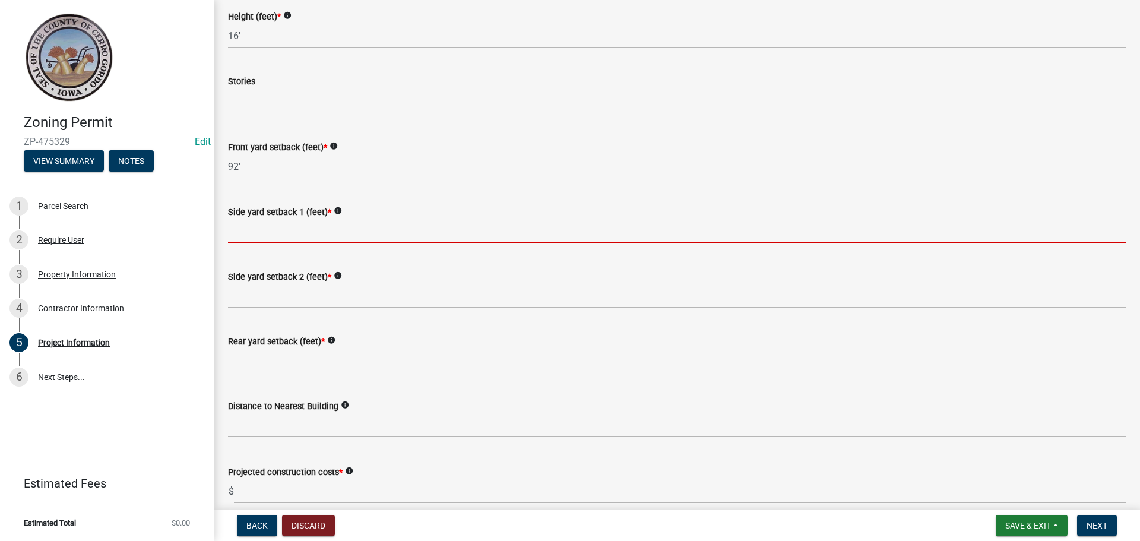
click at [243, 229] on input "Side yard setback 1 (feet) *" at bounding box center [676, 231] width 897 height 24
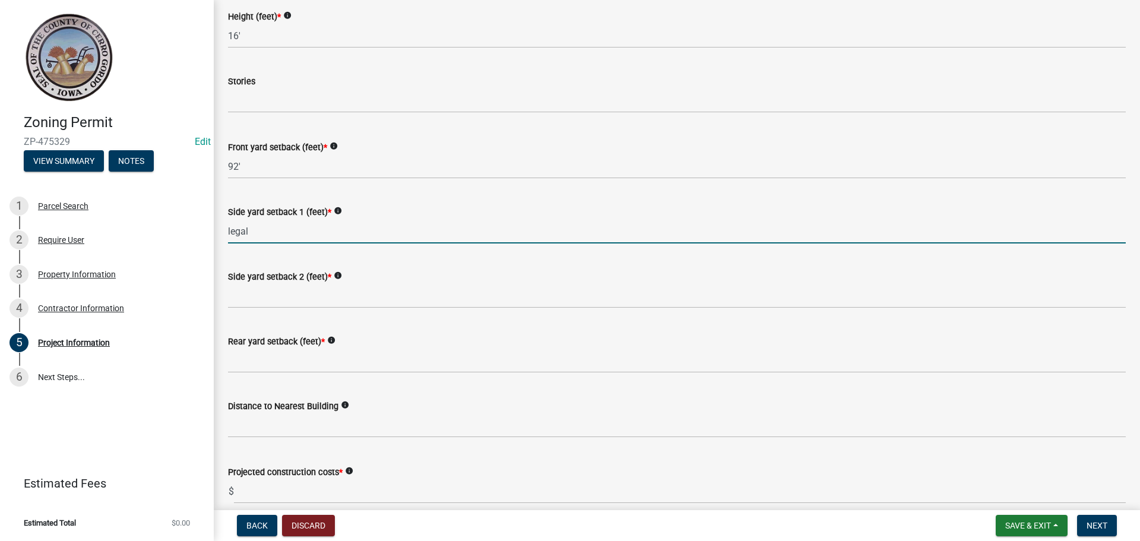
type input "legal"
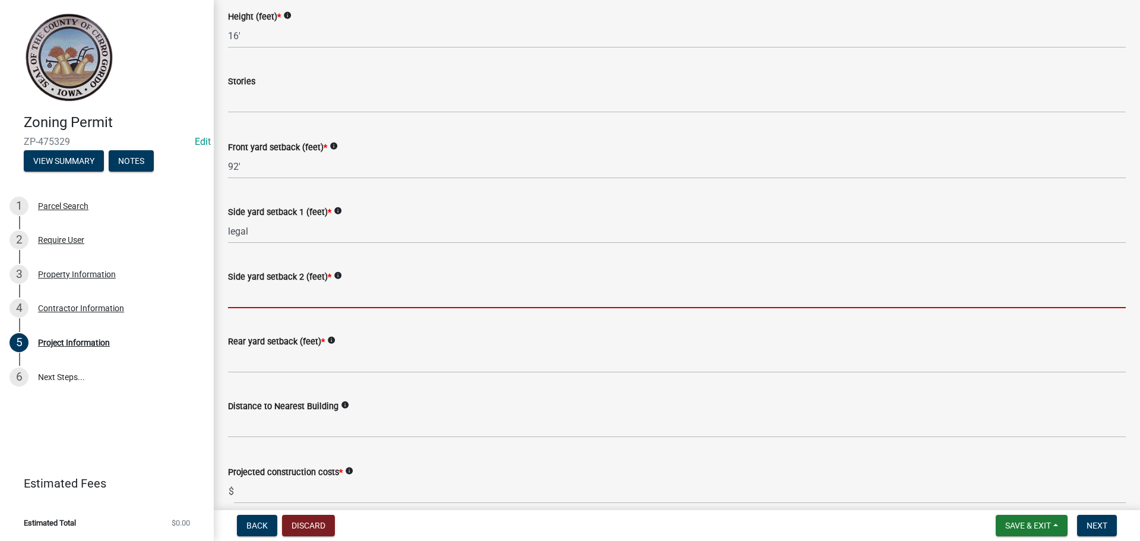
click at [230, 300] on input "Side yard setback 2 (feet) *" at bounding box center [676, 296] width 897 height 24
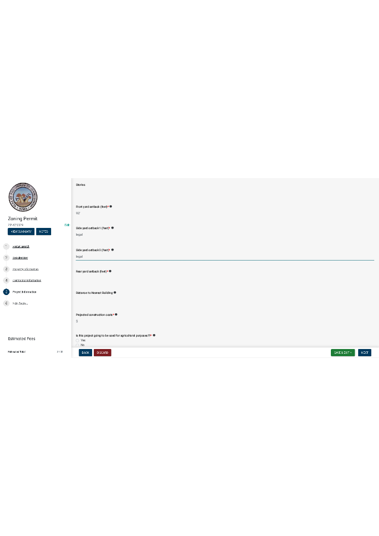
scroll to position [1192, 0]
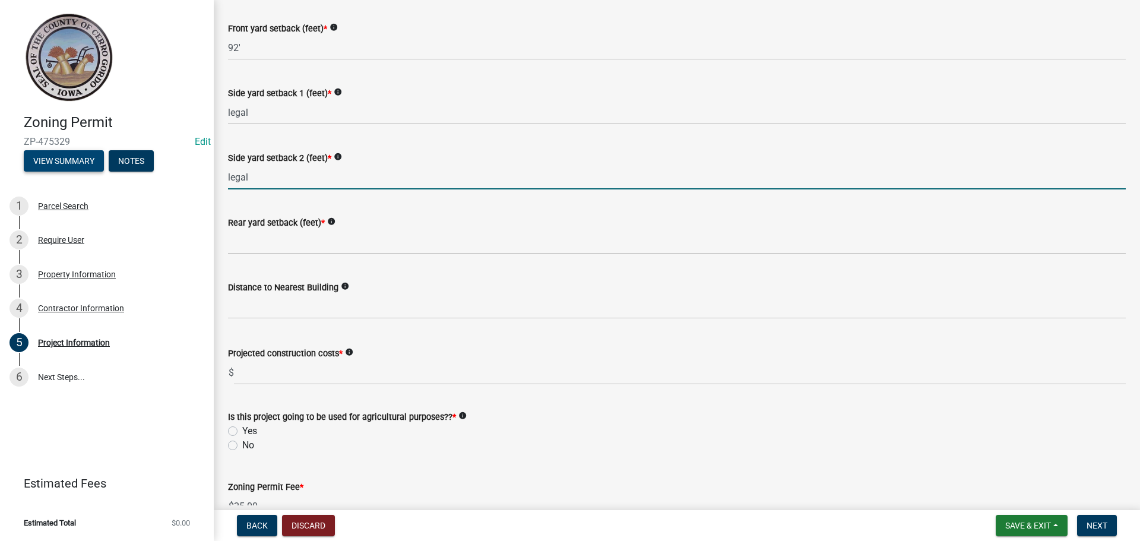
type input "legal"
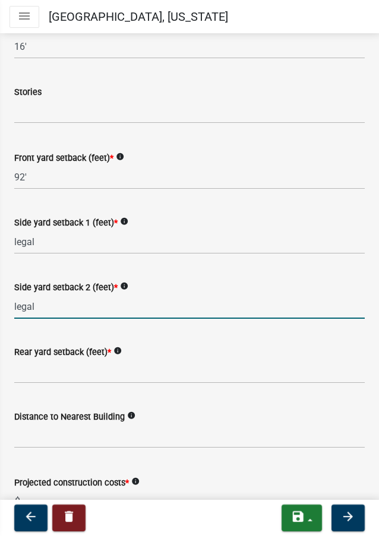
scroll to position [1381, 0]
